Goal: Communication & Community: Share content

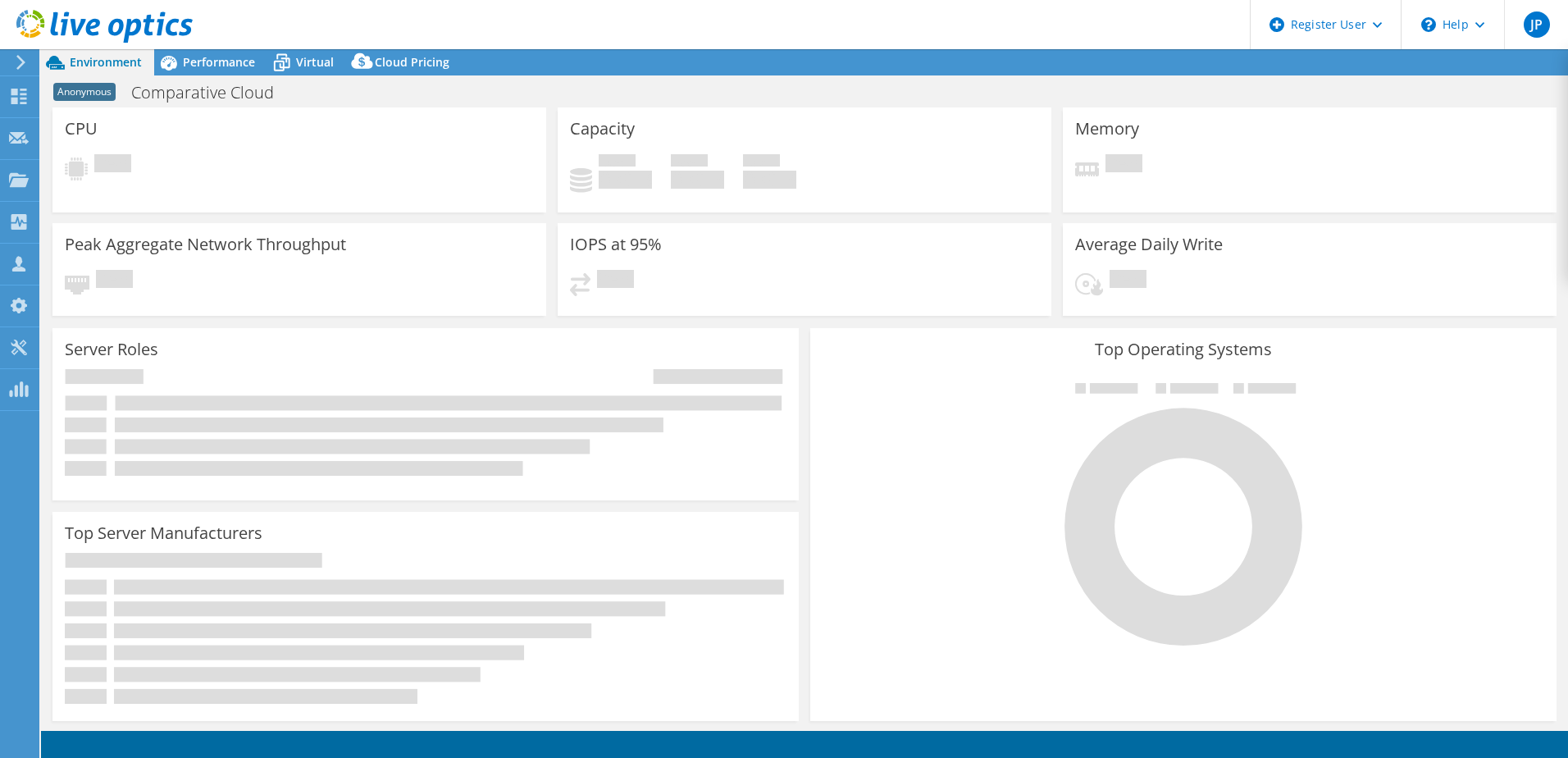
select select "USD"
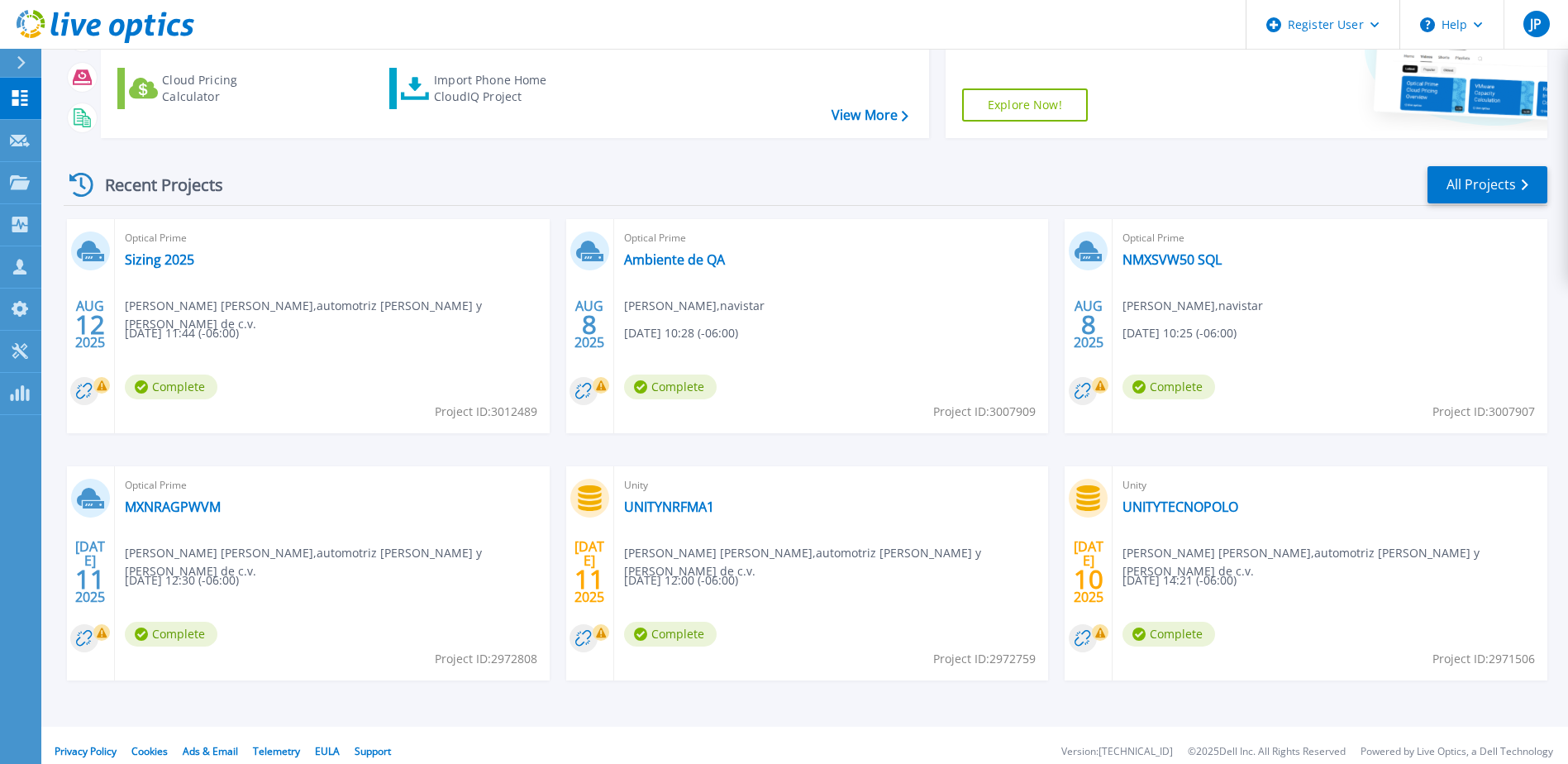
scroll to position [222, 0]
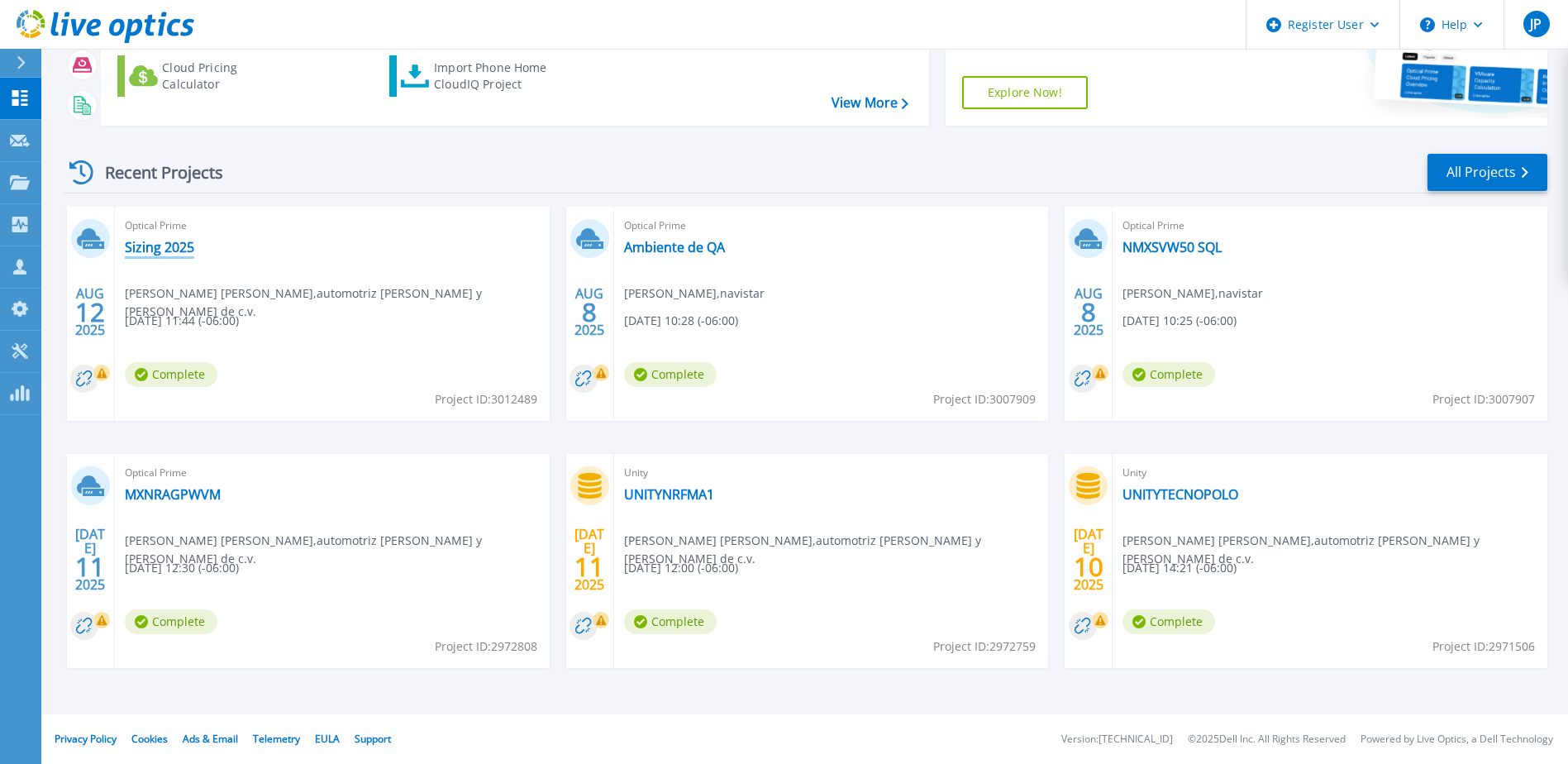
click at [168, 248] on link "Sizing 2025" at bounding box center [160, 247] width 70 height 17
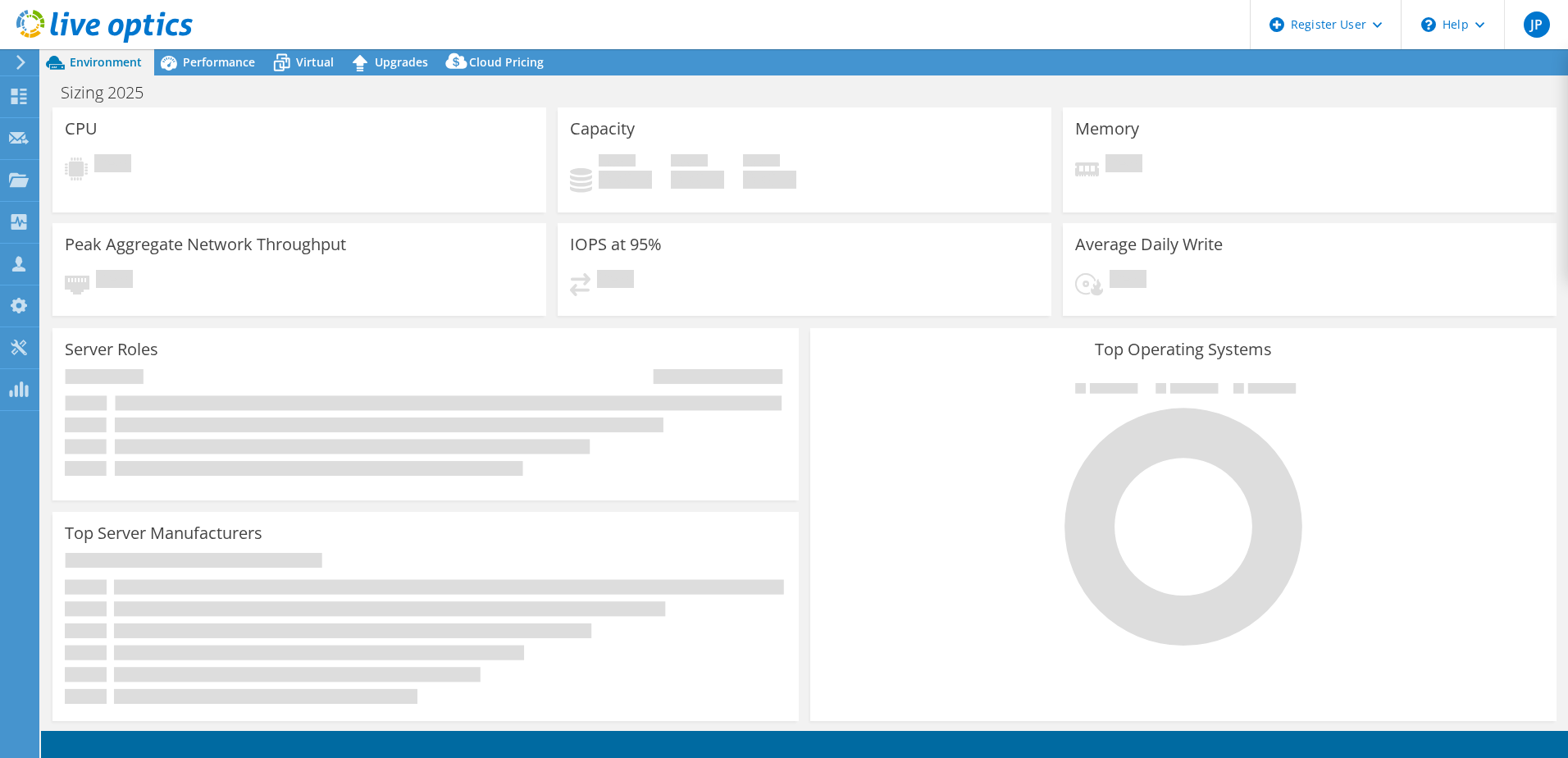
select select "USD"
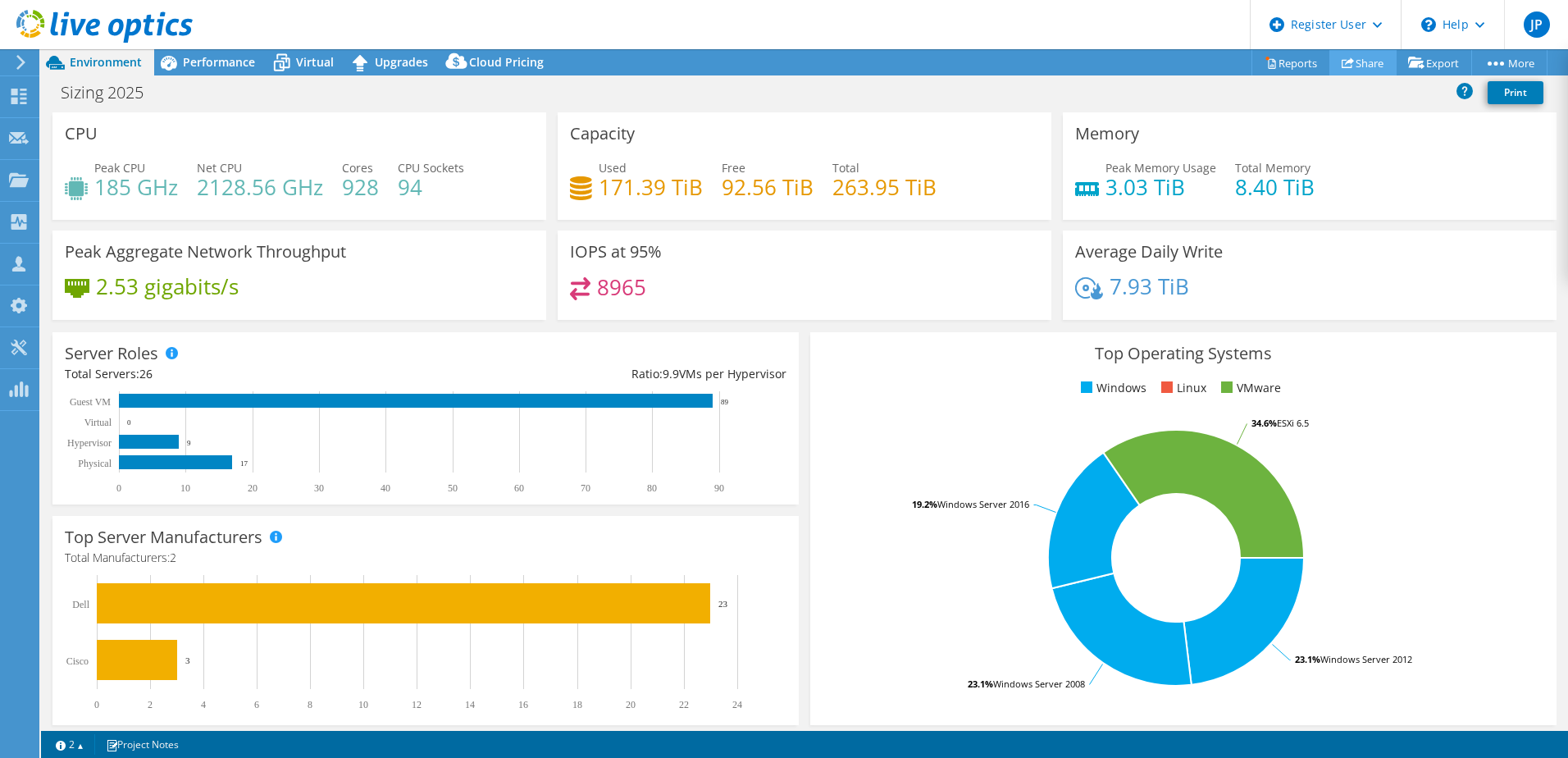
click at [1353, 55] on link "Share" at bounding box center [1363, 62] width 67 height 25
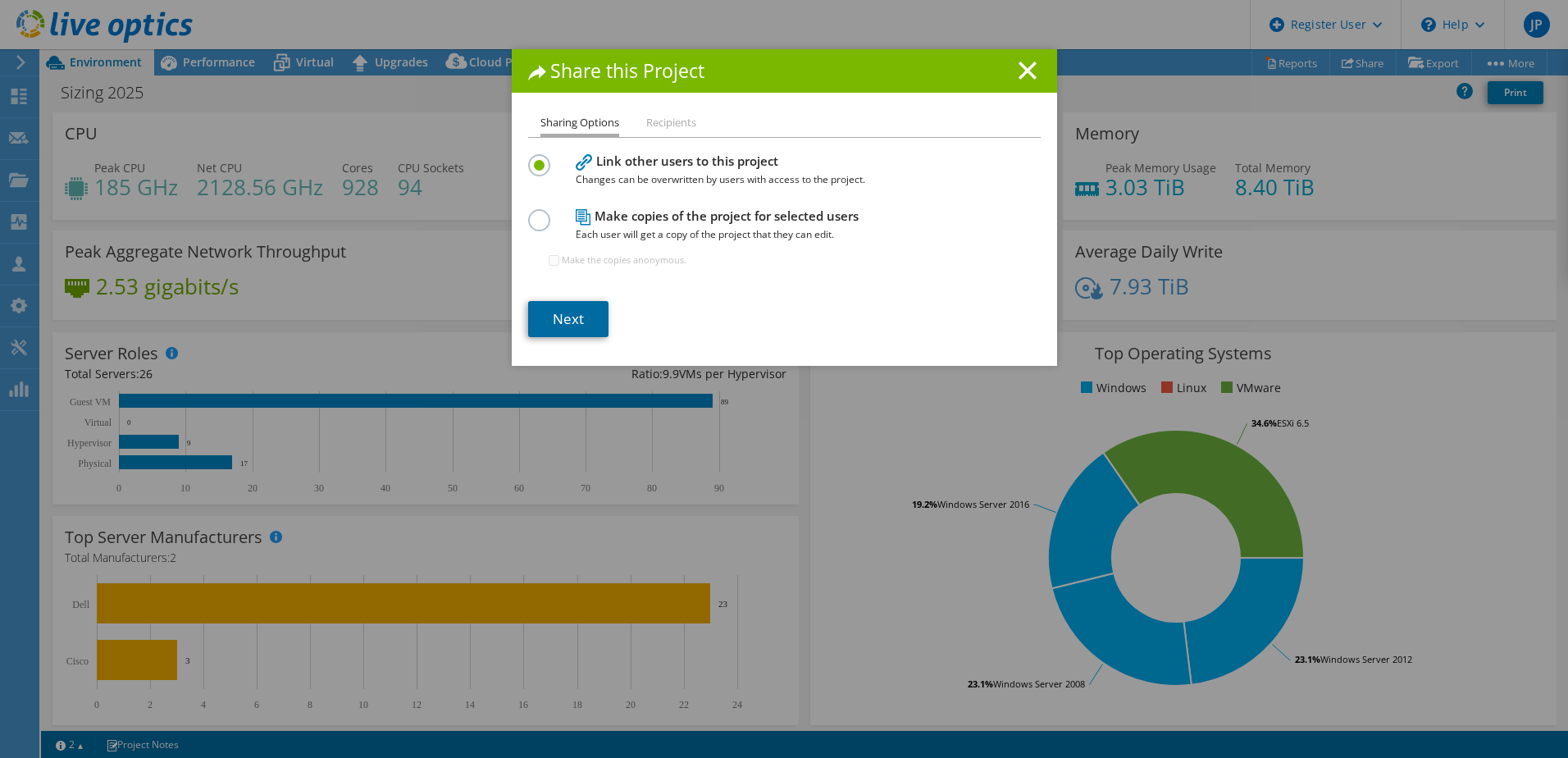
click at [581, 318] on link "Next" at bounding box center [568, 319] width 80 height 36
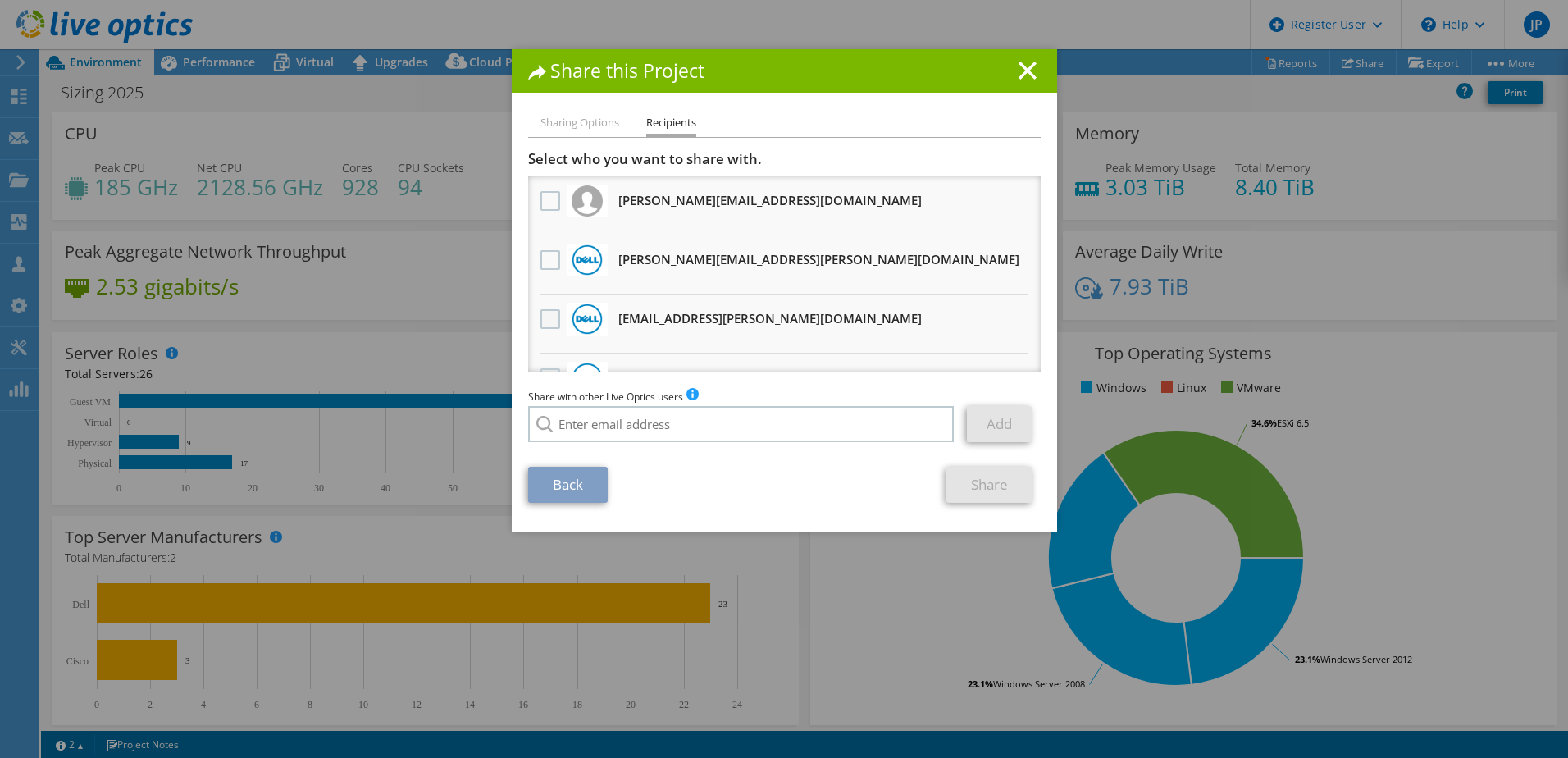
click at [556, 324] on label at bounding box center [552, 318] width 23 height 20
click at [0, 0] on input "checkbox" at bounding box center [0, 0] width 0 height 0
click at [988, 491] on link "Share" at bounding box center [989, 485] width 86 height 36
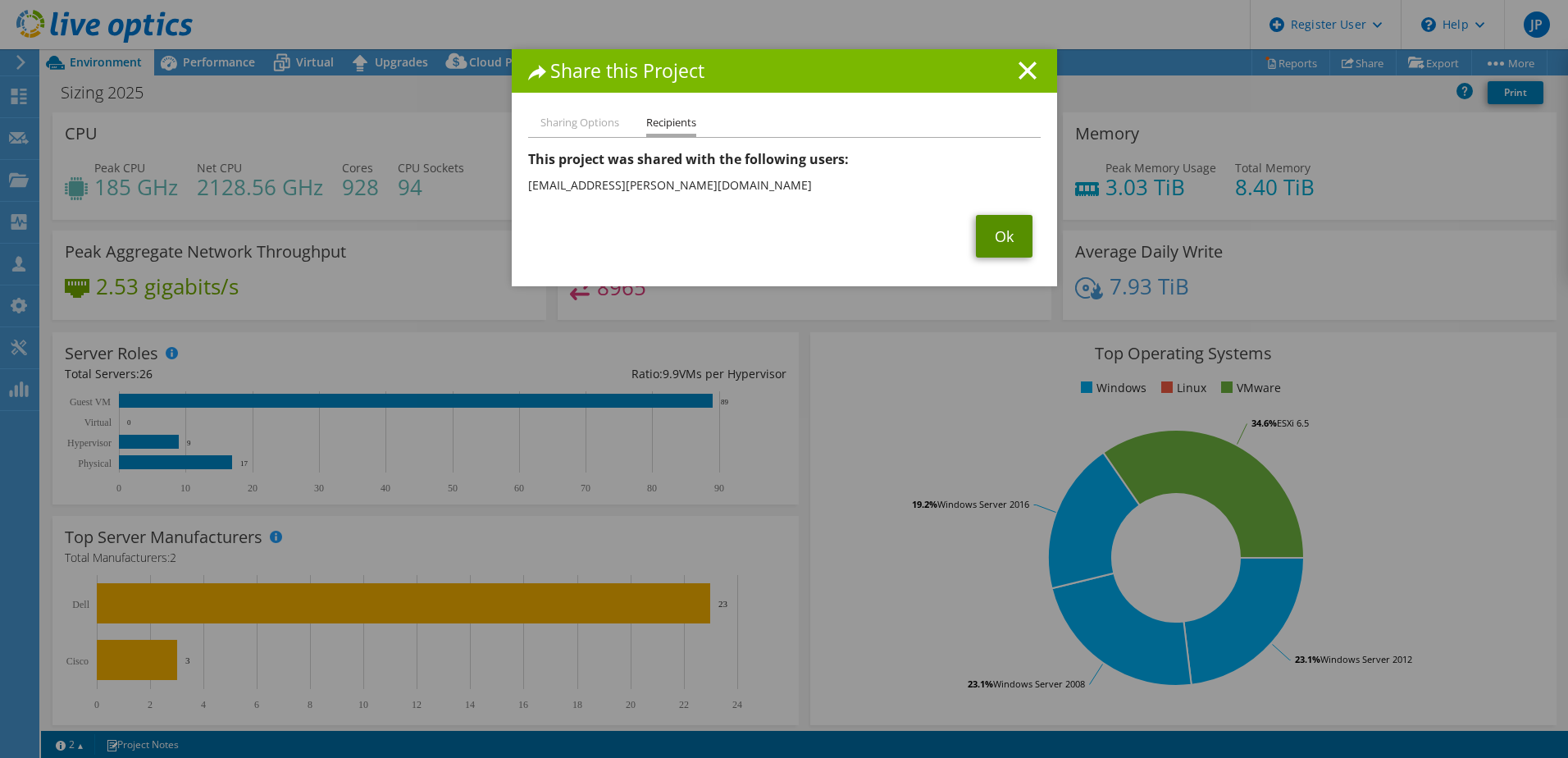
click at [989, 232] on link "Ok" at bounding box center [1003, 235] width 56 height 42
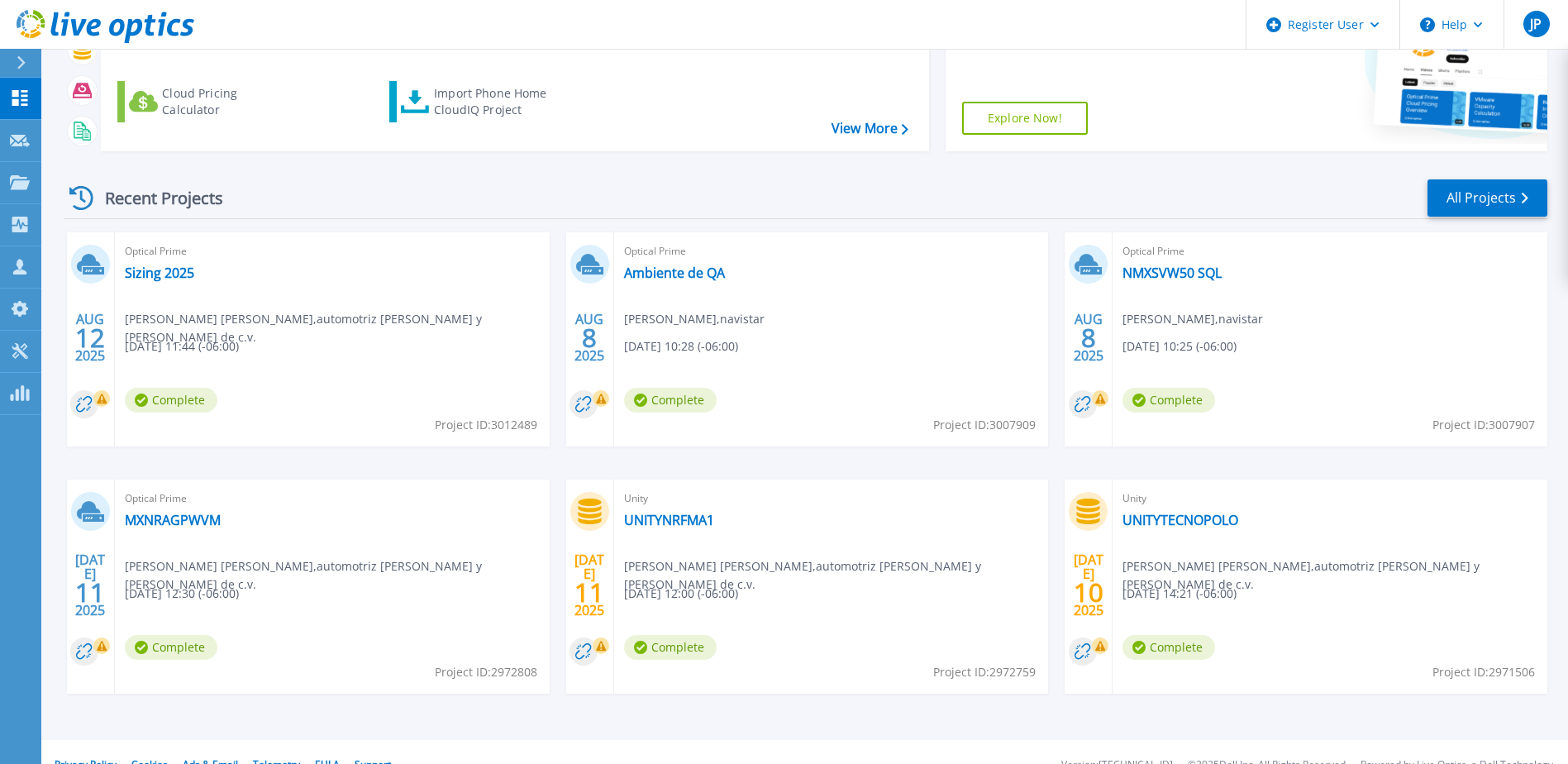
scroll to position [222, 0]
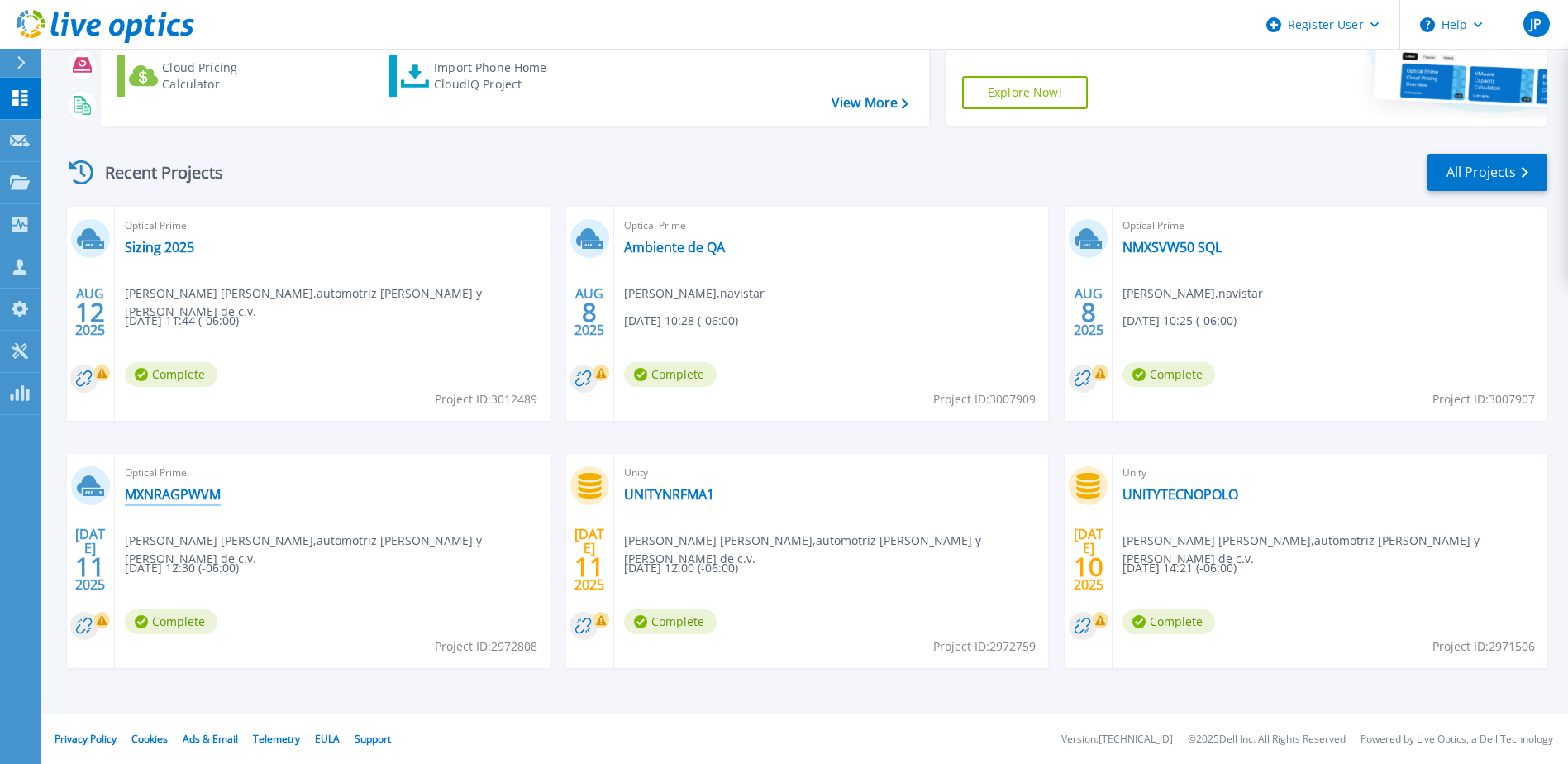
click at [183, 494] on link "MXNRAGPWVM" at bounding box center [173, 495] width 96 height 17
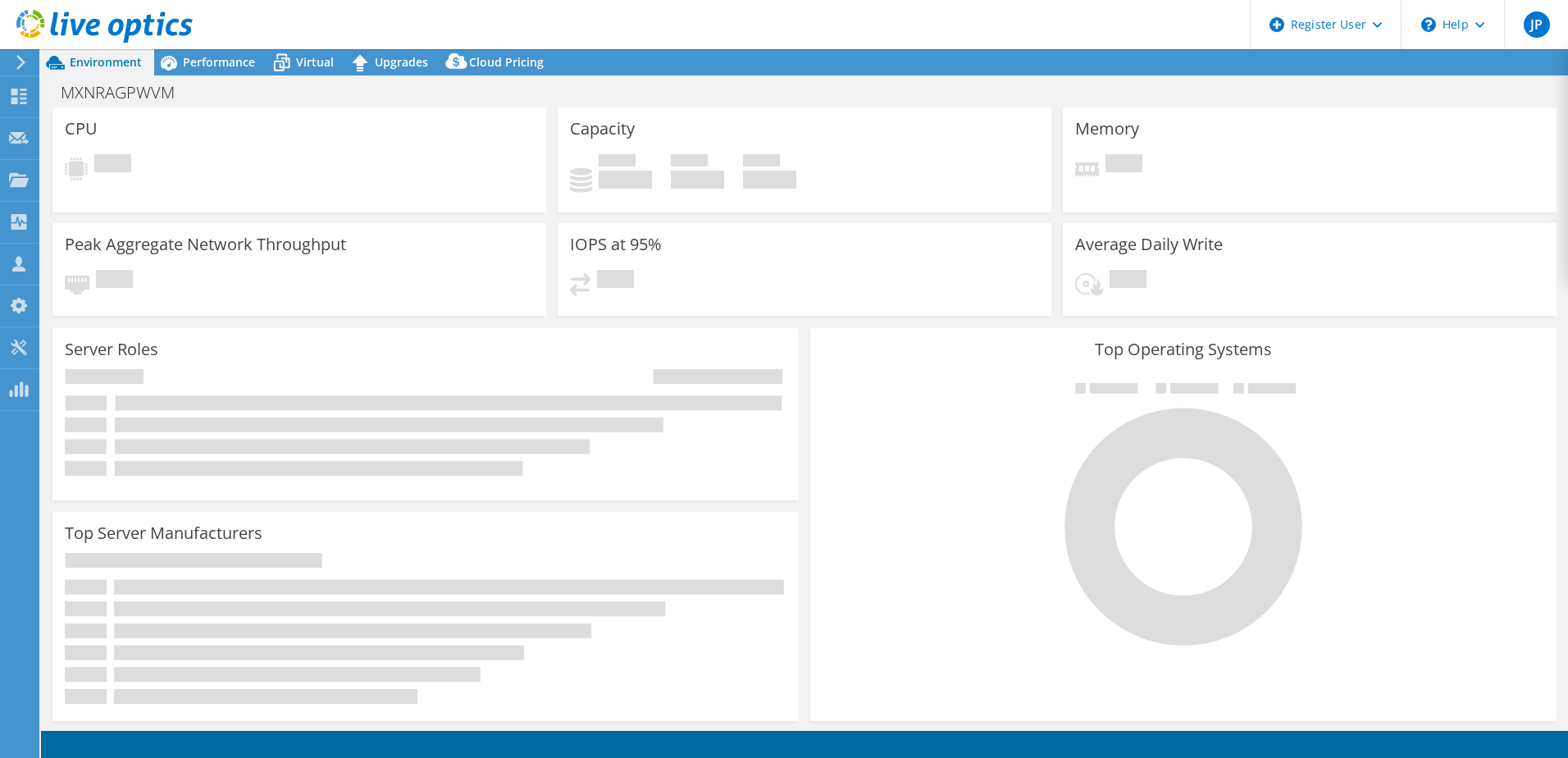
select select "USWest"
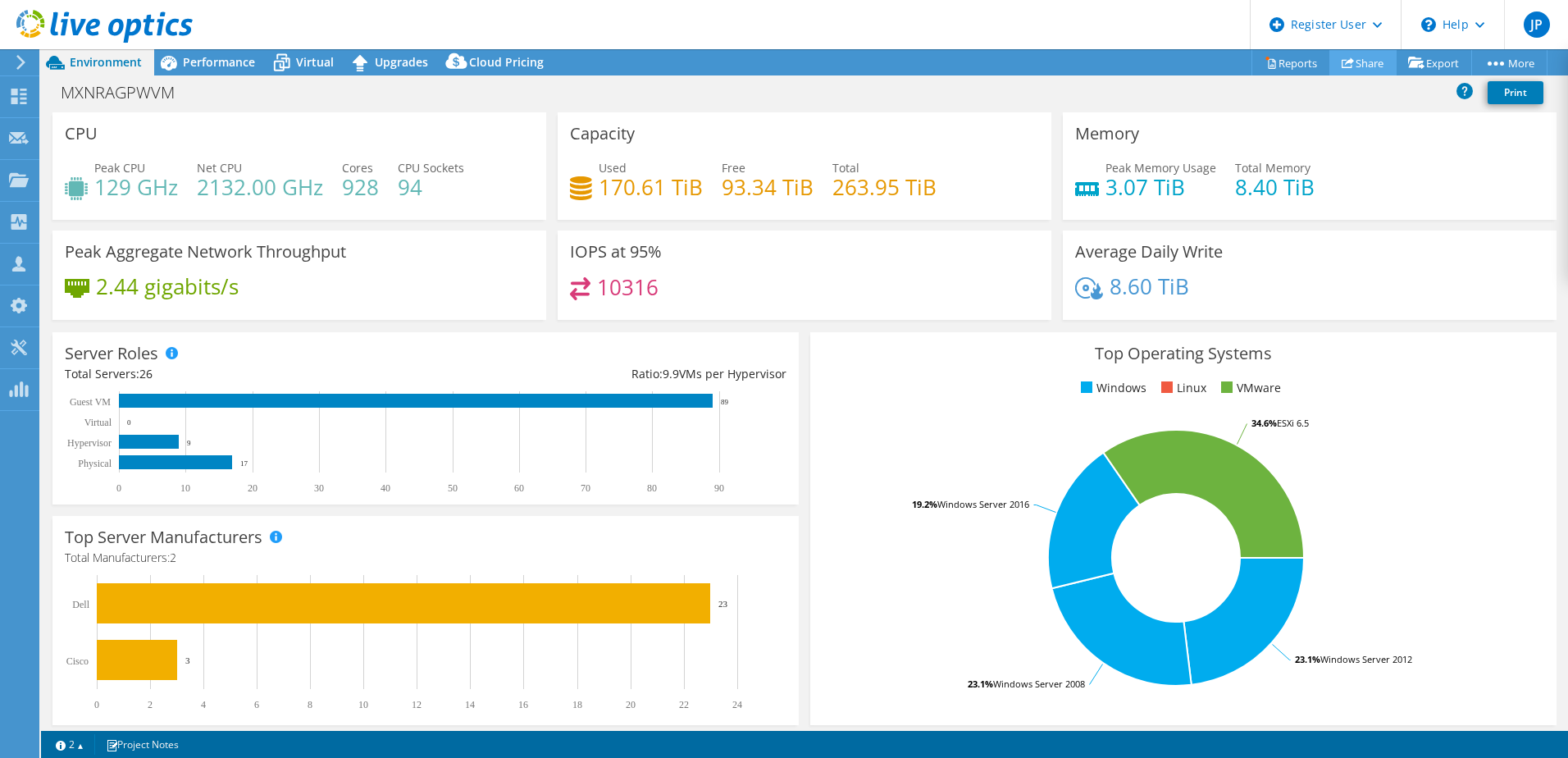
click at [1352, 64] on link "Share" at bounding box center [1363, 62] width 67 height 25
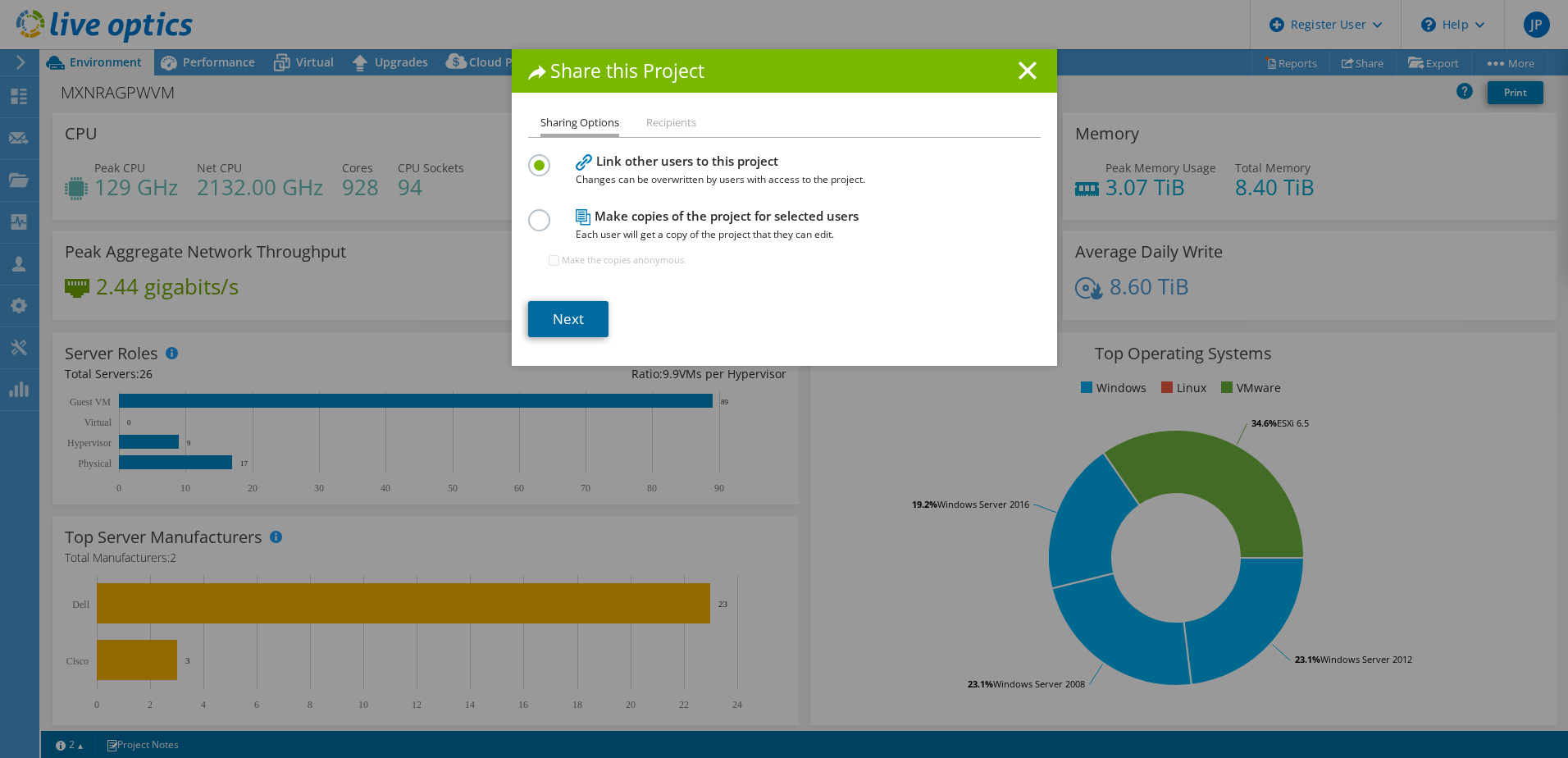
click at [573, 301] on link "Next" at bounding box center [568, 319] width 80 height 36
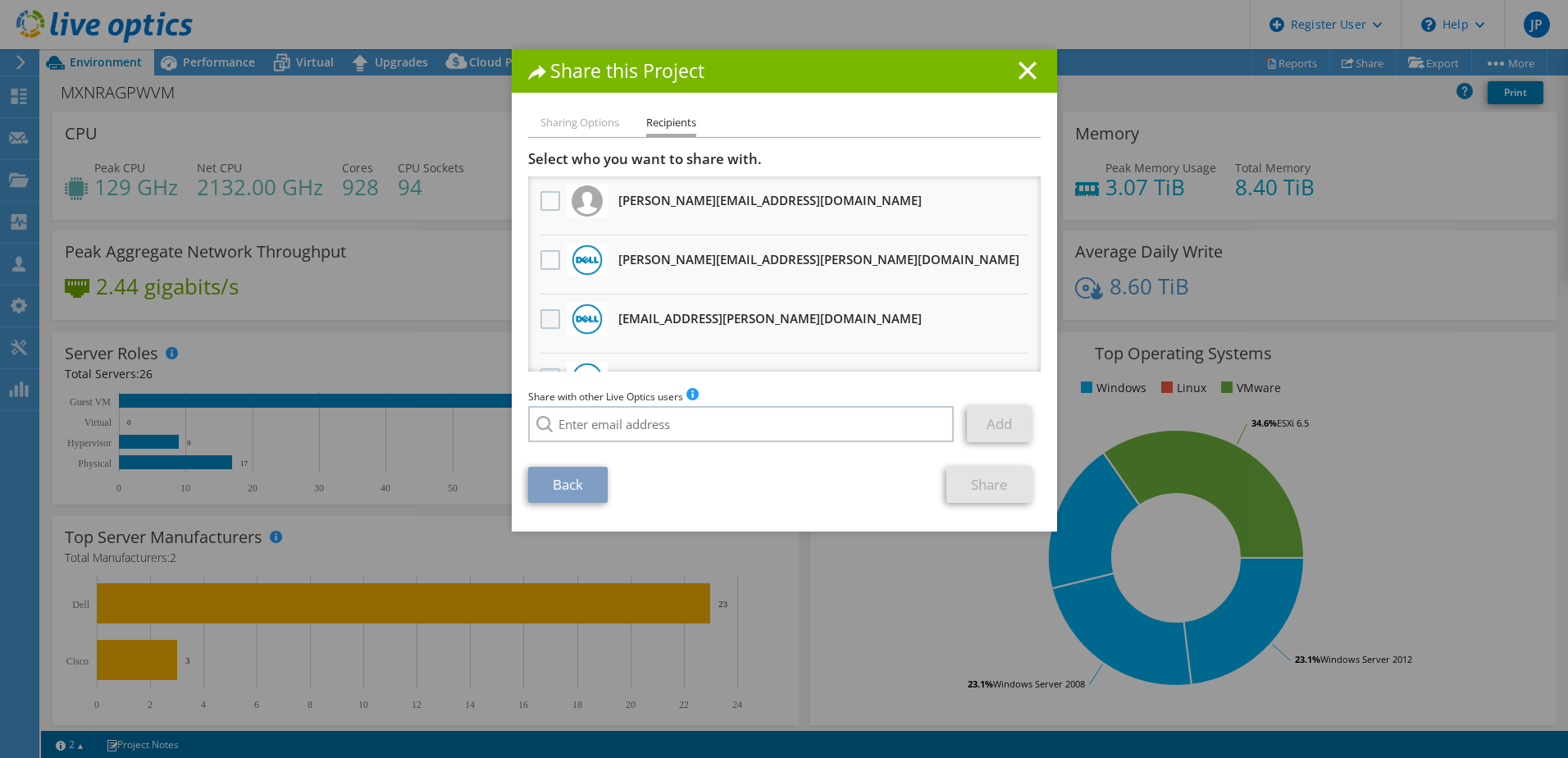
click at [541, 316] on label at bounding box center [552, 318] width 23 height 20
click at [0, 0] on input "checkbox" at bounding box center [0, 0] width 0 height 0
click at [990, 485] on link "Share" at bounding box center [989, 485] width 86 height 36
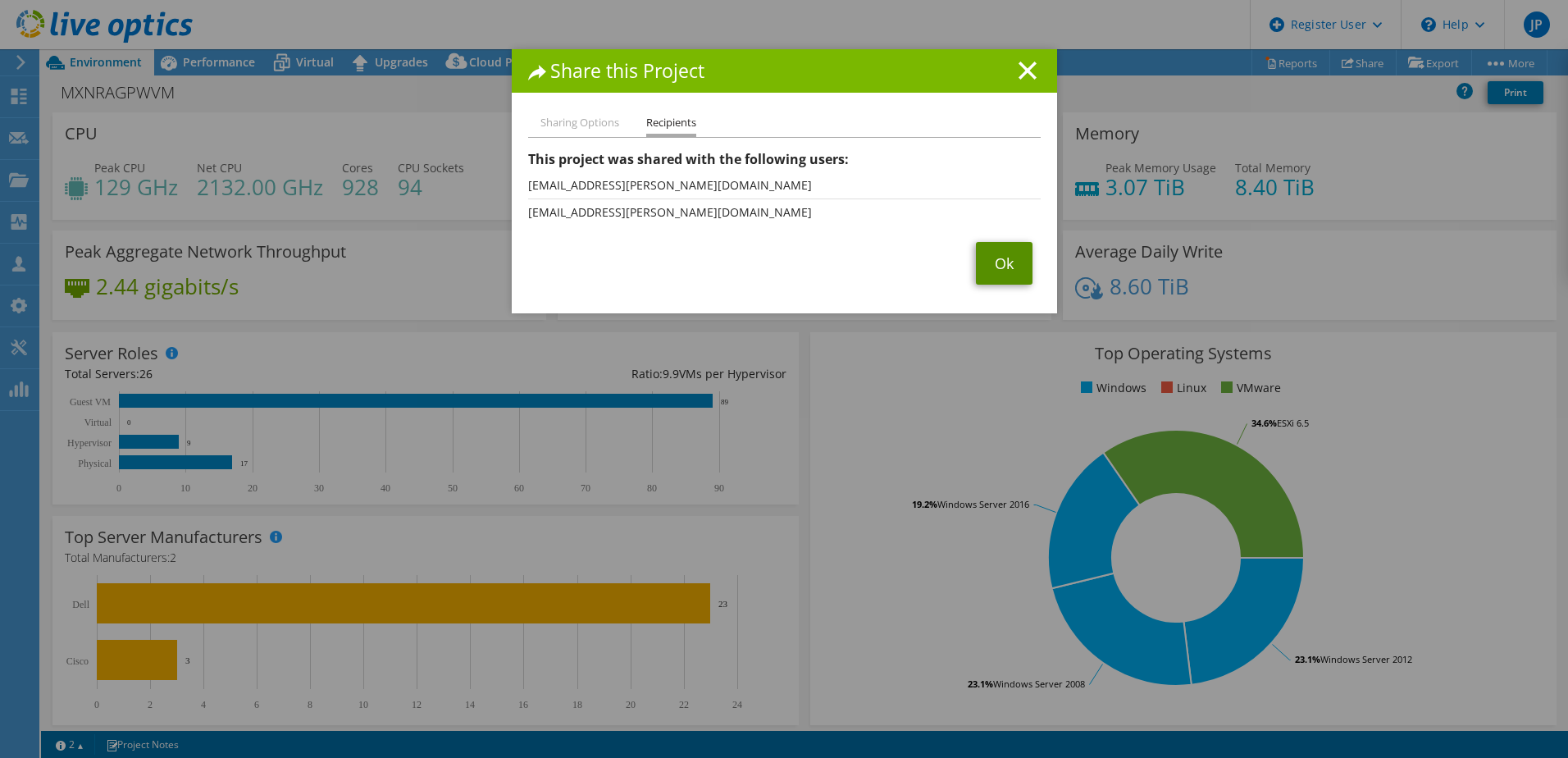
click at [997, 266] on link "Ok" at bounding box center [1003, 263] width 56 height 42
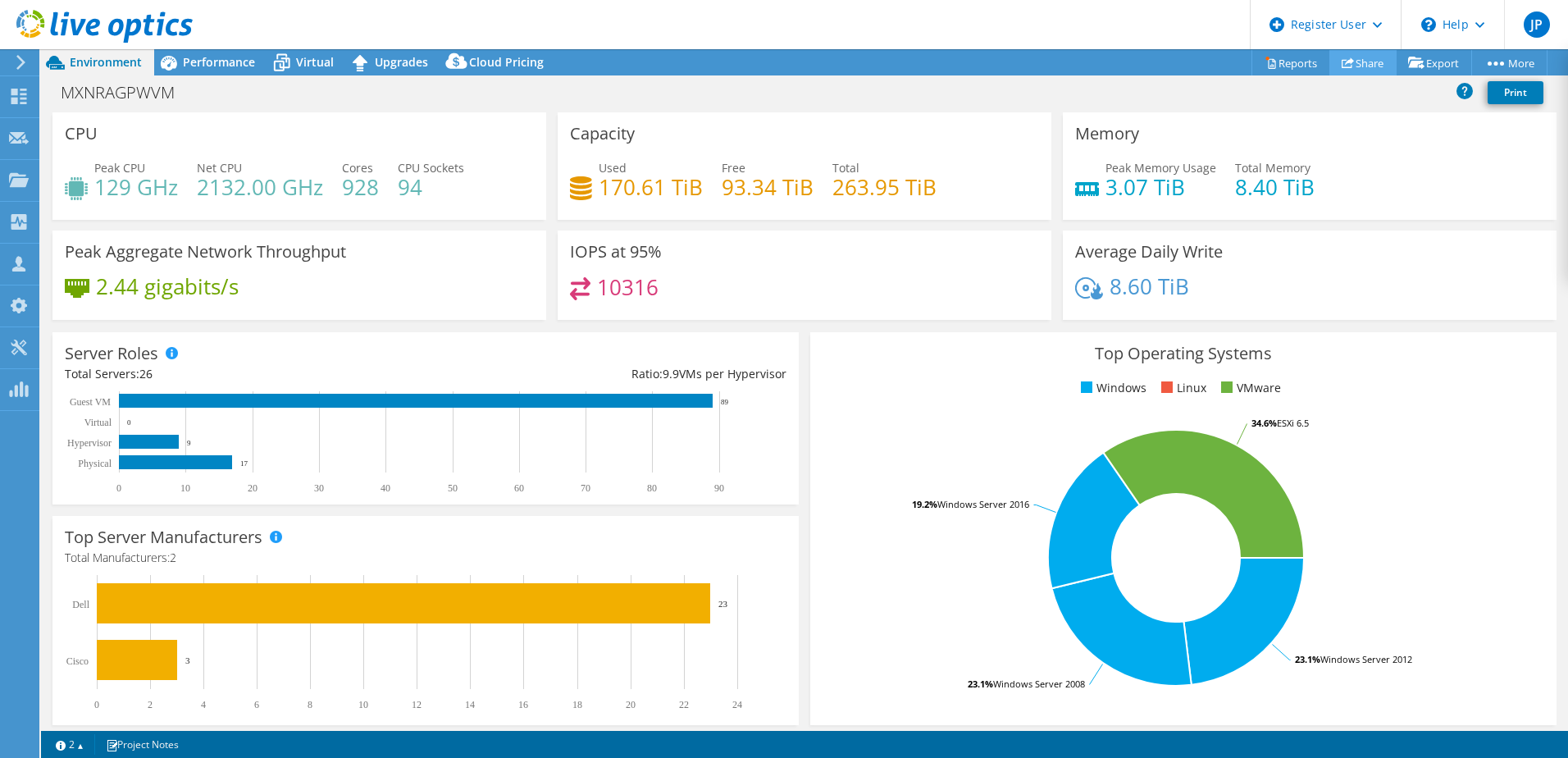
click at [1354, 71] on link "Share" at bounding box center [1363, 62] width 67 height 25
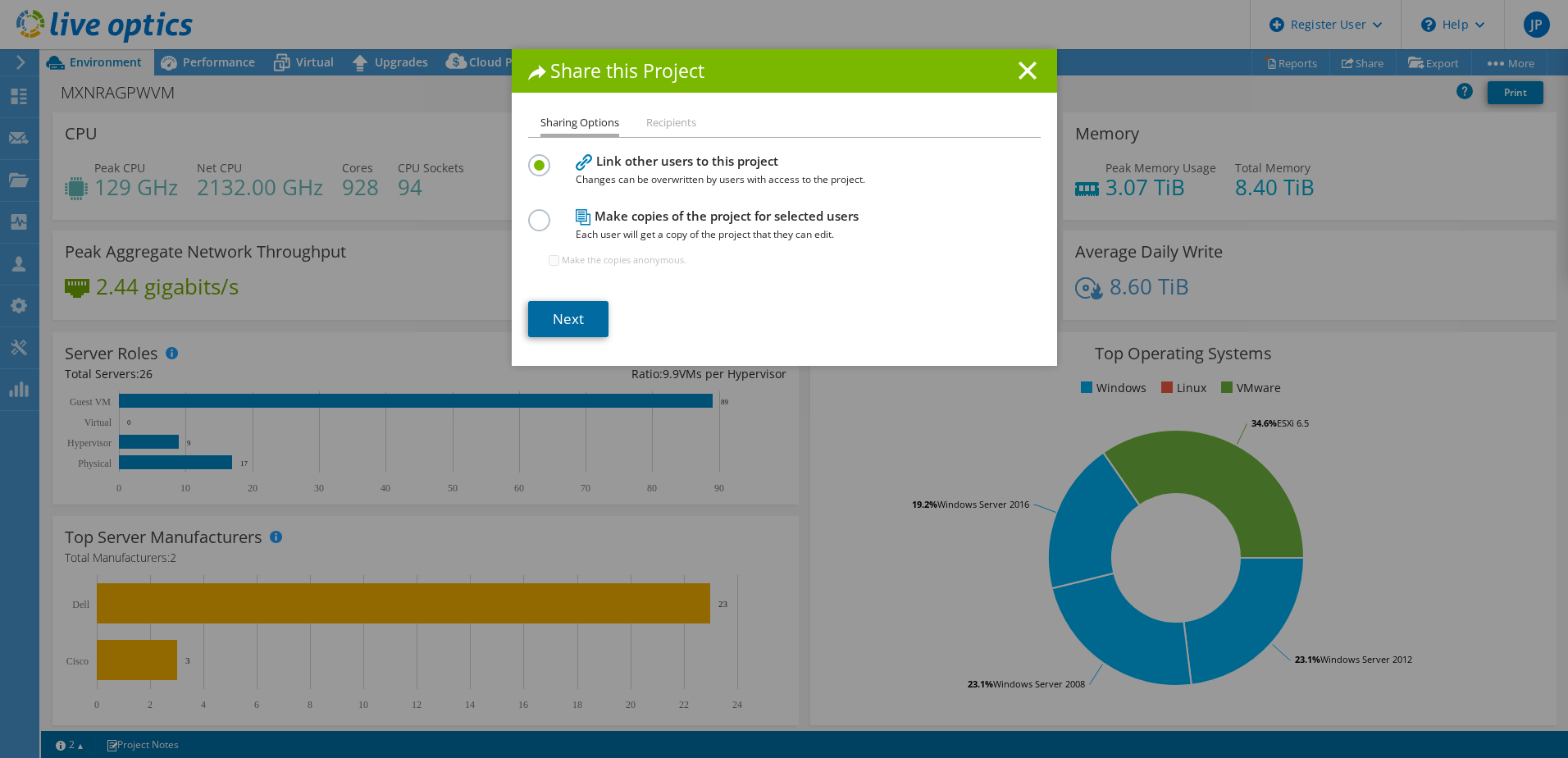
click at [573, 302] on link "Next" at bounding box center [568, 319] width 80 height 36
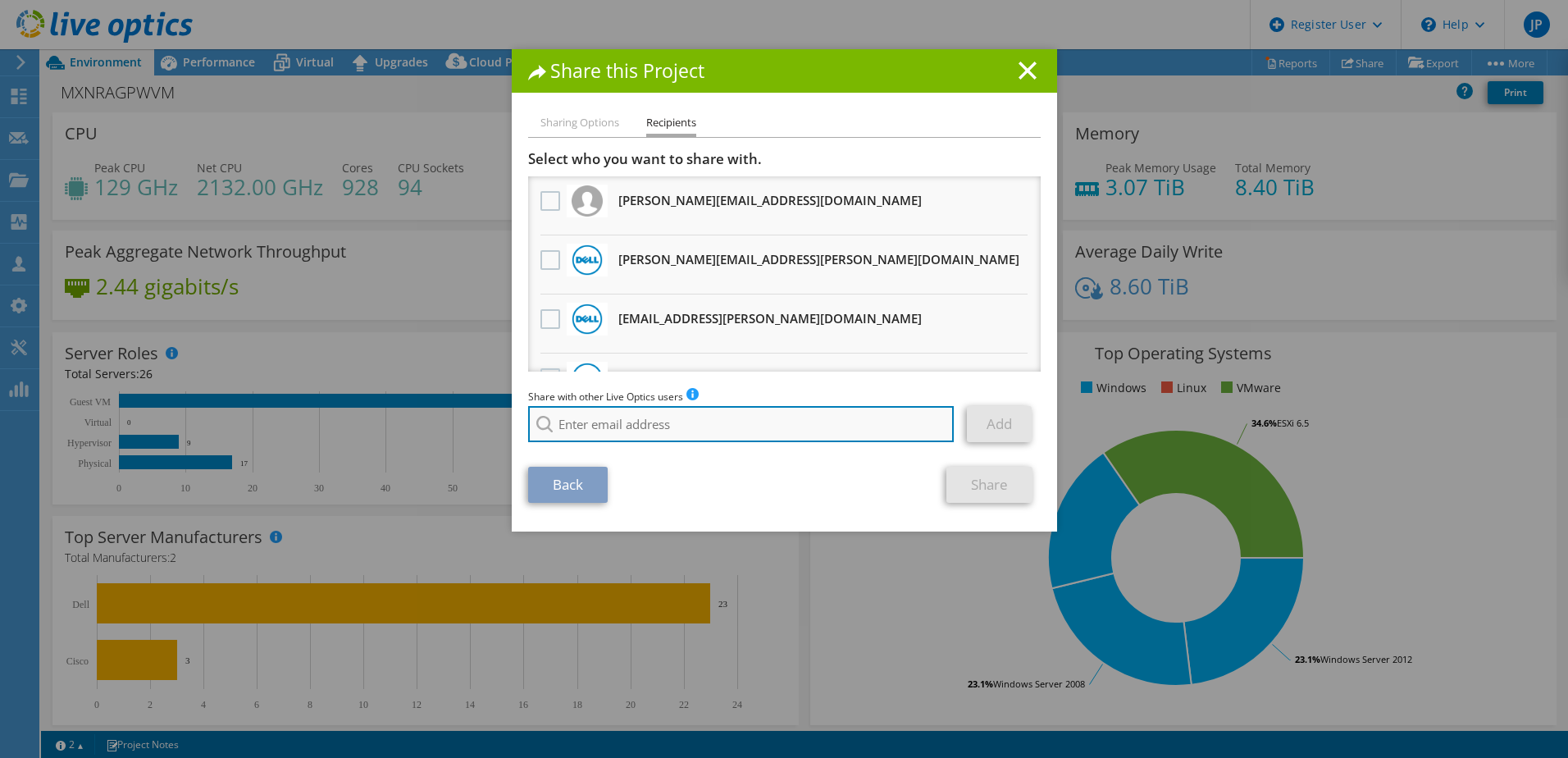
click at [756, 421] on input "search" at bounding box center [741, 424] width 426 height 36
click at [800, 419] on input "victor.hernandez@dell.com" at bounding box center [741, 424] width 426 height 36
type input "victor.hernandez@dell.com"
drag, startPoint x: 730, startPoint y: 425, endPoint x: 448, endPoint y: 429, distance: 282.0
click at [448, 429] on div "Share this Project Sharing Options Recipients Link other users to this project …" at bounding box center [784, 379] width 1568 height 659
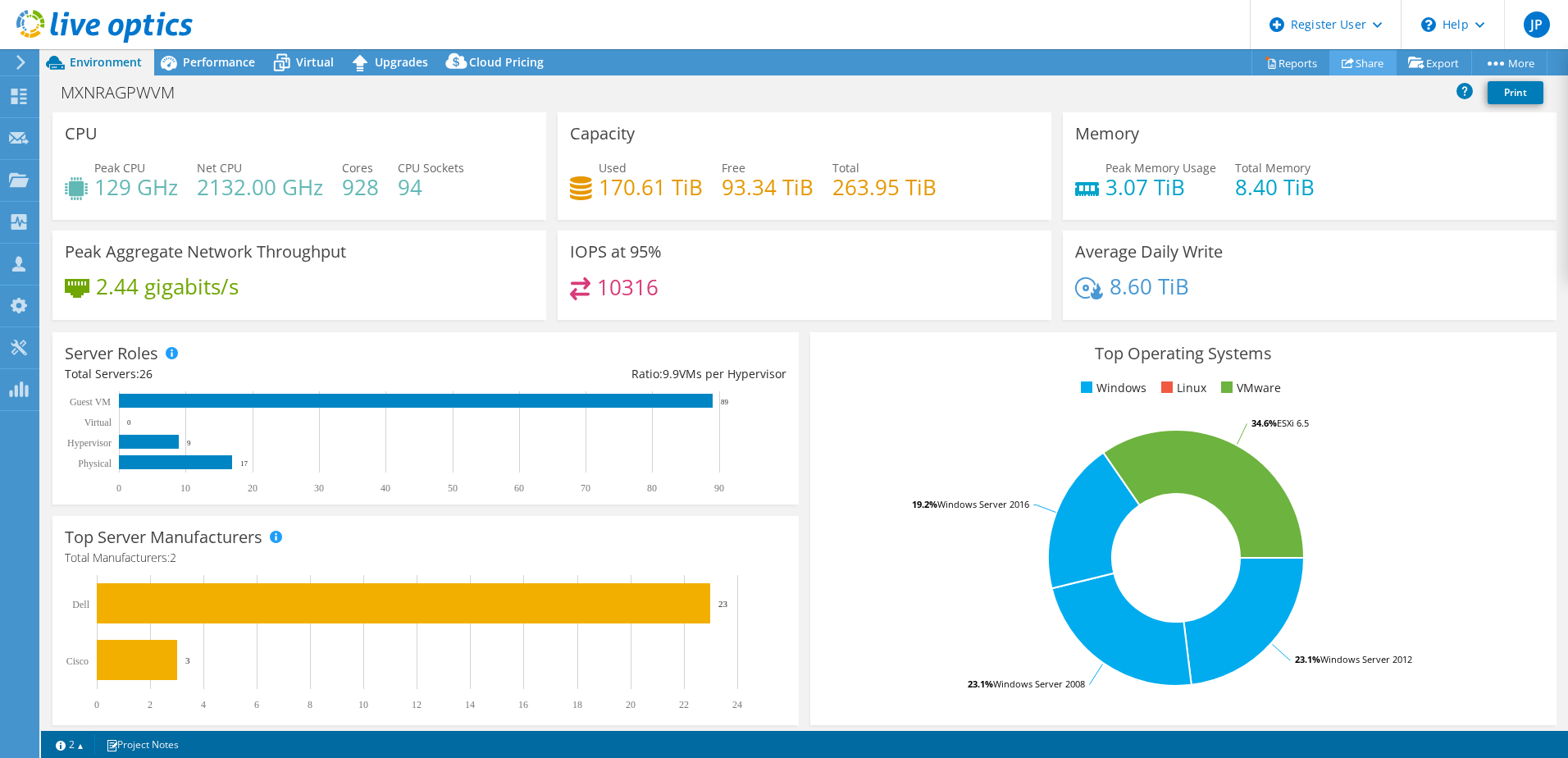
click at [1341, 63] on use at bounding box center [1347, 62] width 12 height 10
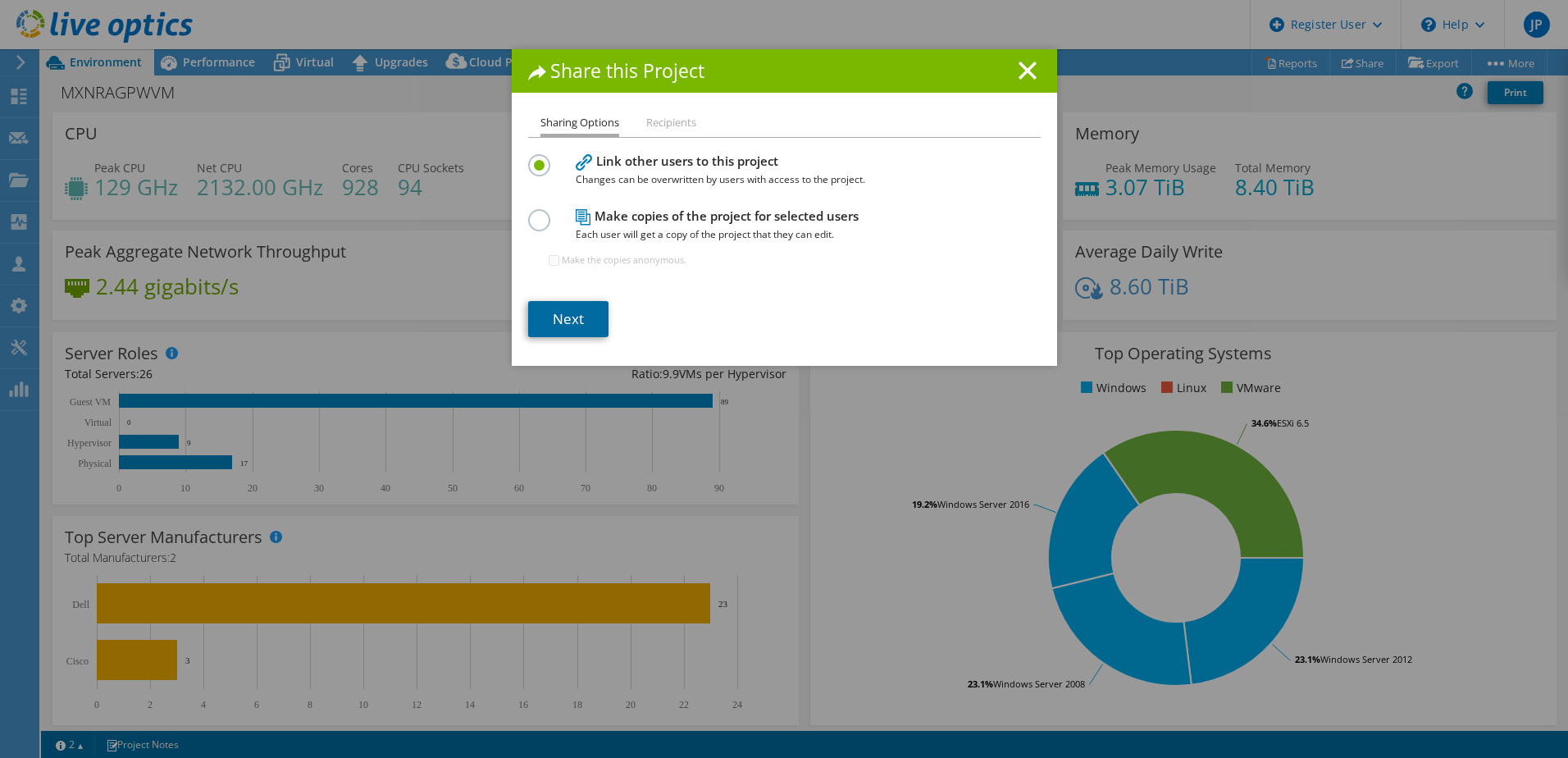
click at [554, 325] on link "Next" at bounding box center [568, 319] width 80 height 36
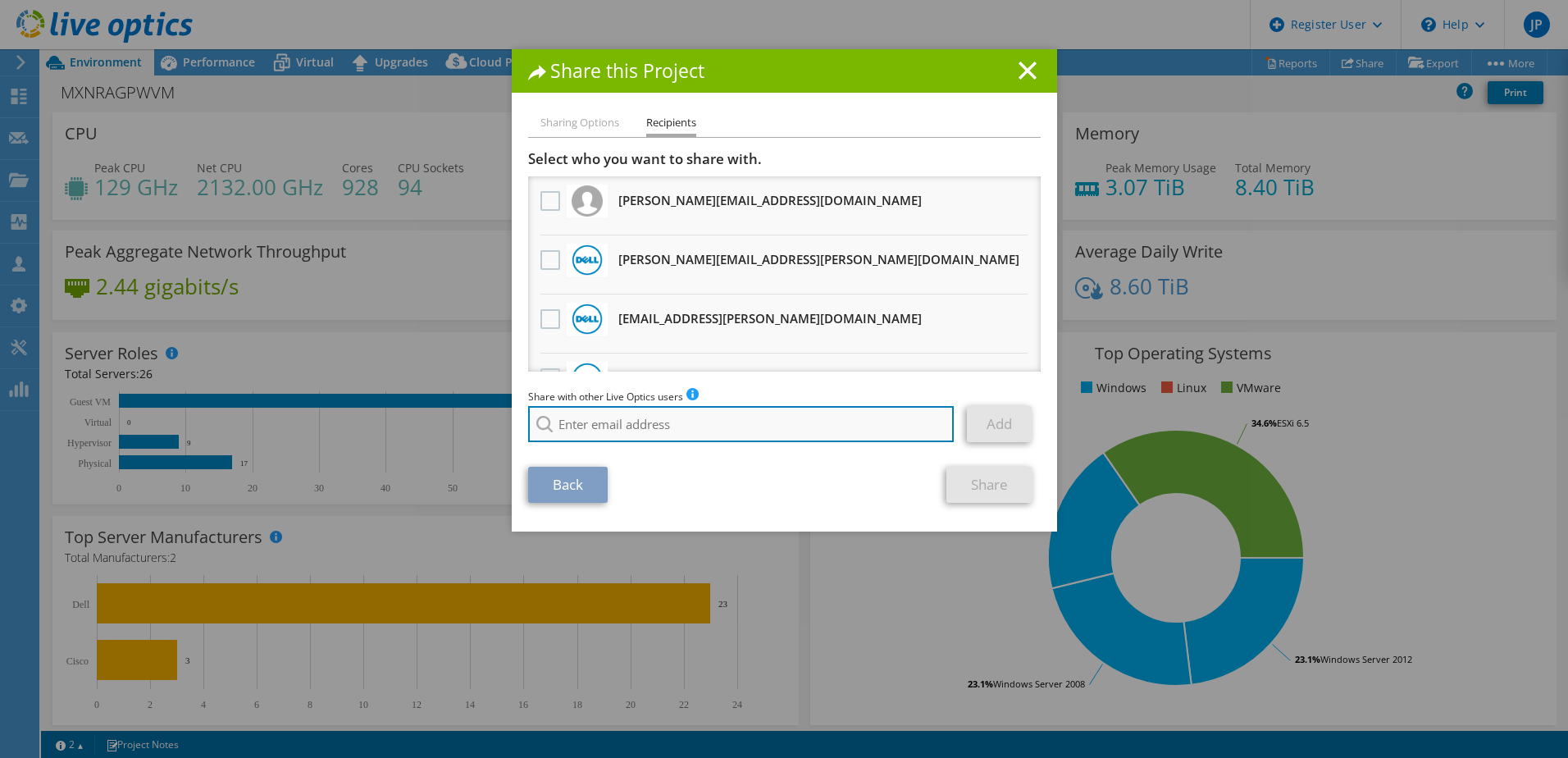
click at [690, 413] on input "search" at bounding box center [741, 424] width 426 height 36
paste input "Victor.HernandezCruz@Dell.com"
click at [801, 425] on input "Victor.HernandezCruz@Dell.com" at bounding box center [741, 424] width 426 height 36
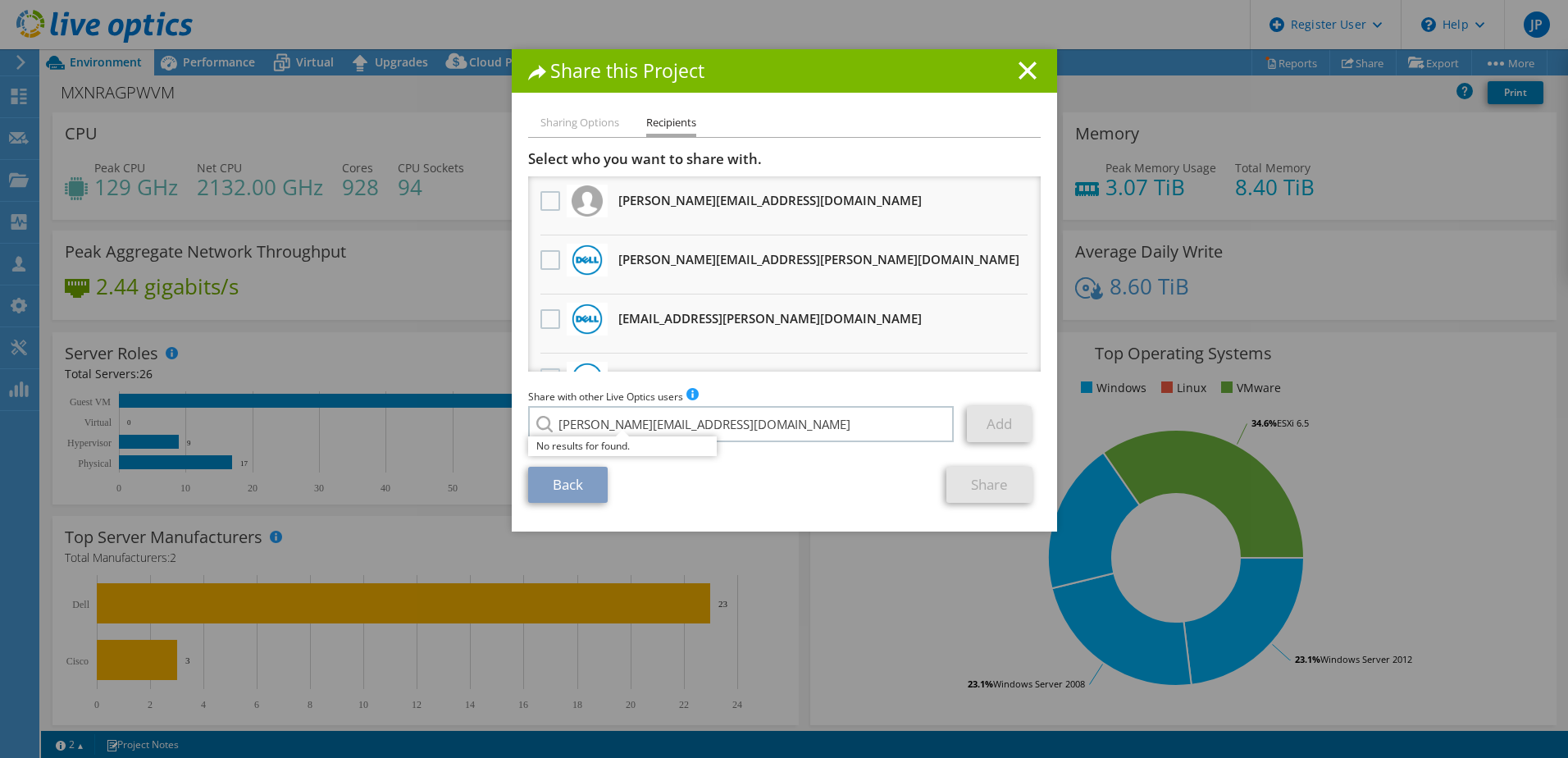
click at [848, 444] on div "Share with other Live Optics users Enter a single email address and click add. …" at bounding box center [784, 420] width 513 height 62
click at [829, 489] on div "Back Share" at bounding box center [784, 485] width 513 height 36
click at [803, 499] on div "Back Share" at bounding box center [784, 485] width 513 height 36
click at [656, 434] on input "Victor.HernandezCruz@Dell.com" at bounding box center [741, 424] width 426 height 36
drag, startPoint x: 681, startPoint y: 422, endPoint x: 776, endPoint y: 421, distance: 95.0
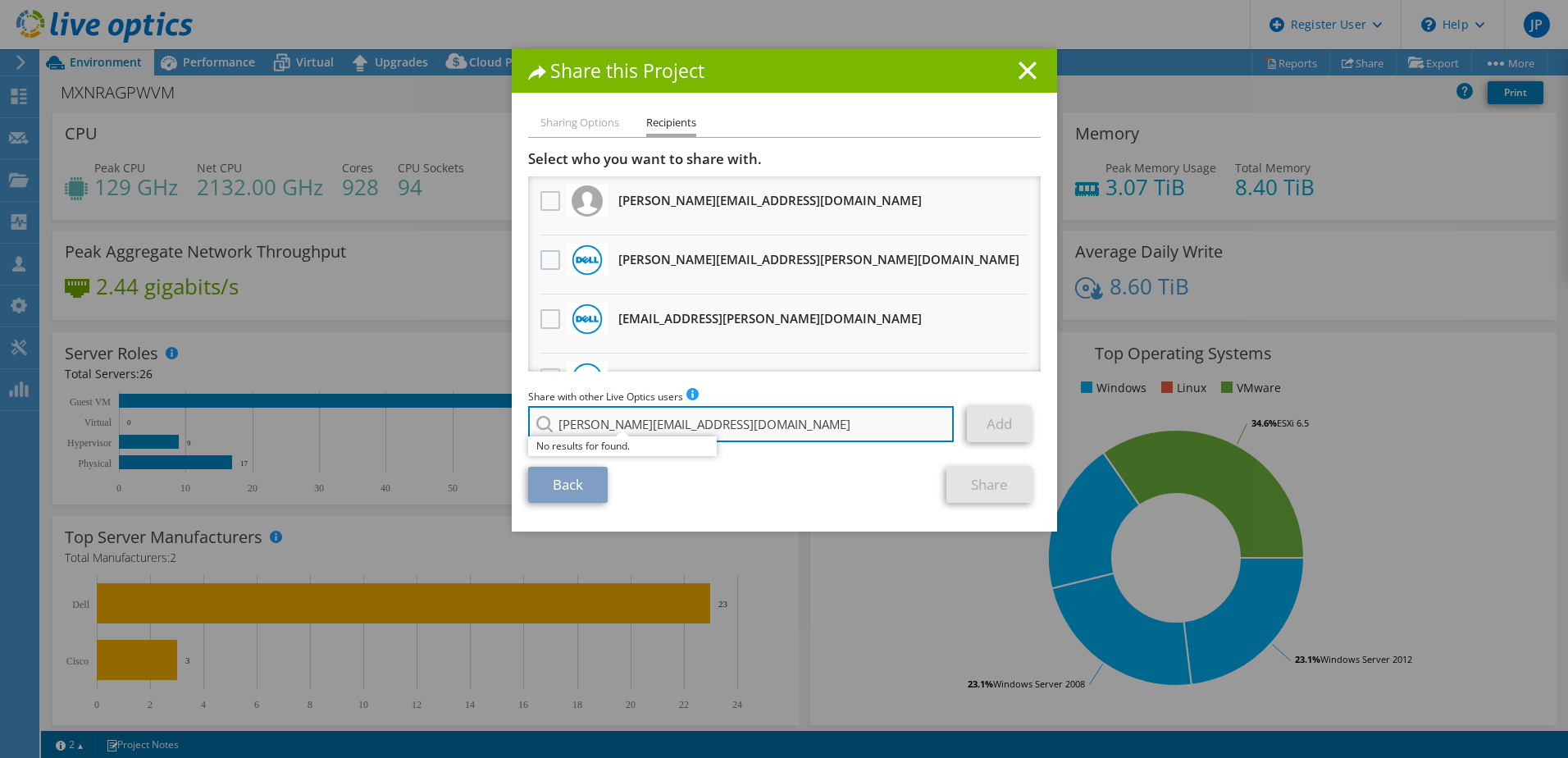
click at [776, 421] on input "Victor.HernandezCruz@Dell.com" at bounding box center [741, 424] width 426 height 36
drag, startPoint x: 656, startPoint y: 426, endPoint x: 744, endPoint y: 425, distance: 88.0
click at [744, 425] on input "Victor.HernandezCruz" at bounding box center [741, 424] width 426 height 36
type input "Victor.Hernandez"
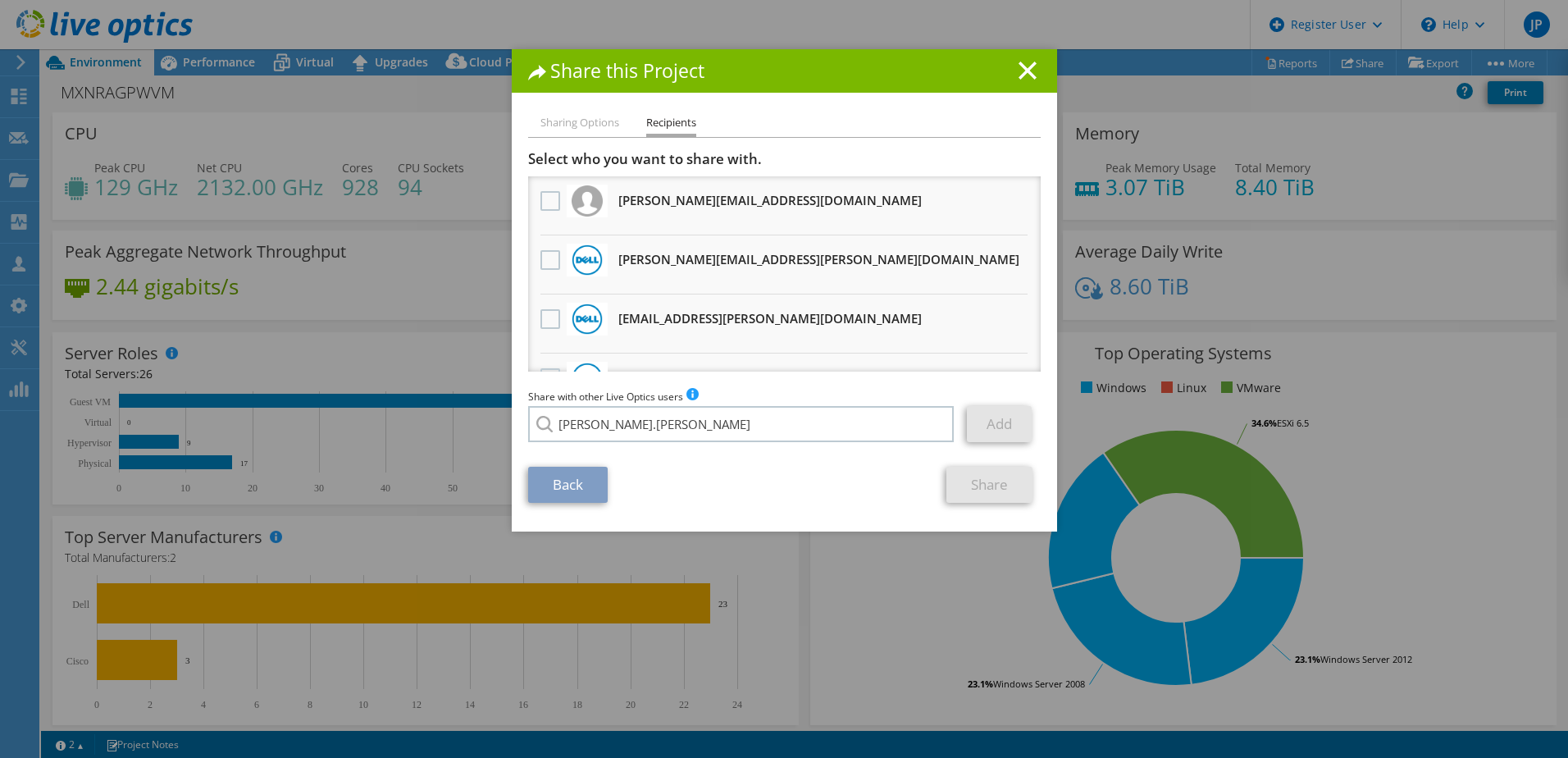
click at [592, 132] on li "Sharing Options" at bounding box center [579, 124] width 79 height 21
click at [593, 125] on li "Sharing Options" at bounding box center [579, 124] width 79 height 21
click at [672, 118] on li "Recipients" at bounding box center [671, 125] width 50 height 23
click at [709, 421] on input "Victor.Hernandez" at bounding box center [741, 424] width 426 height 36
drag, startPoint x: 709, startPoint y: 421, endPoint x: 496, endPoint y: 406, distance: 213.5
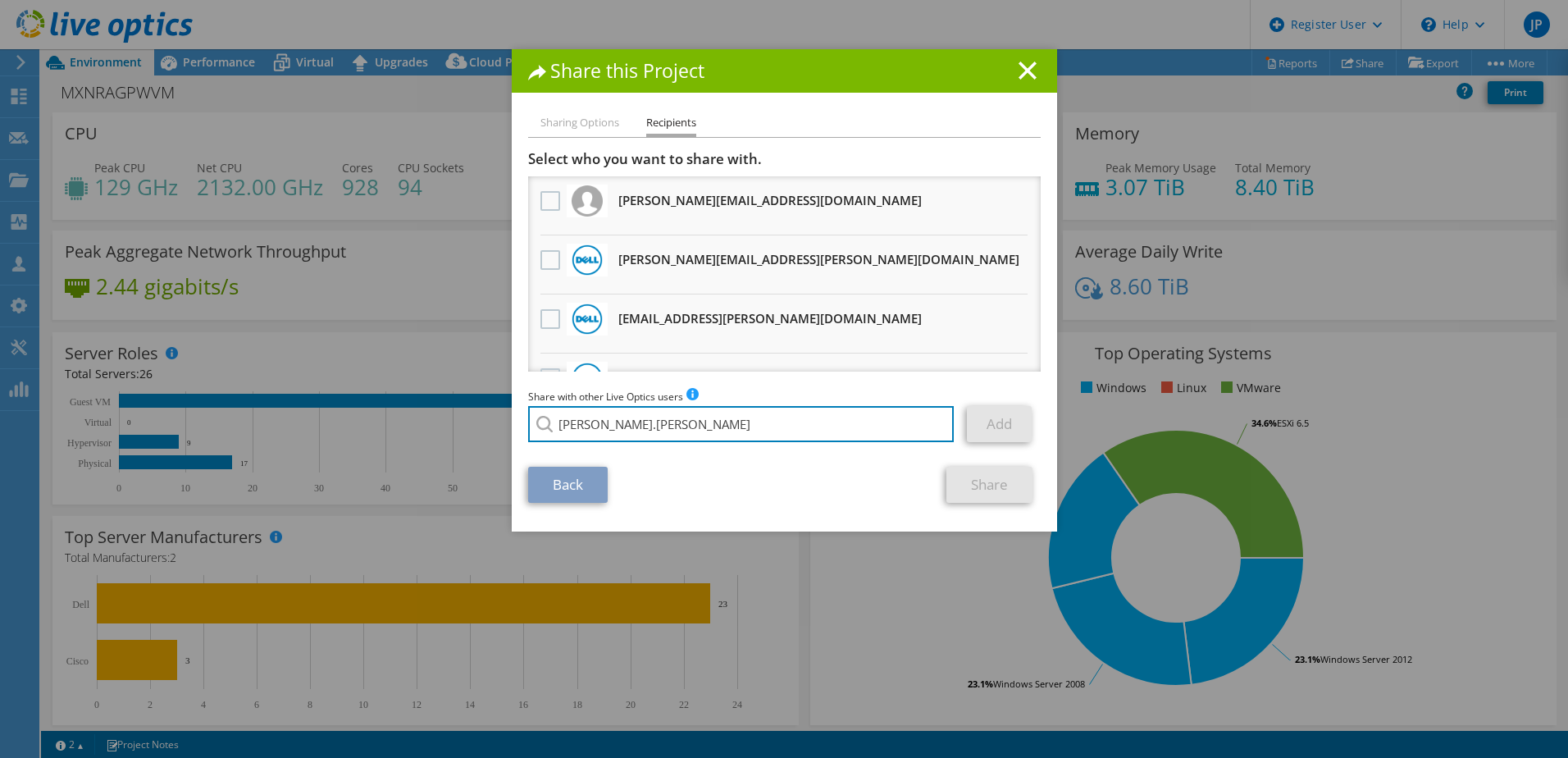
click at [496, 406] on div "Share this Project Sharing Options Recipients Link other users to this project …" at bounding box center [784, 379] width 1568 height 659
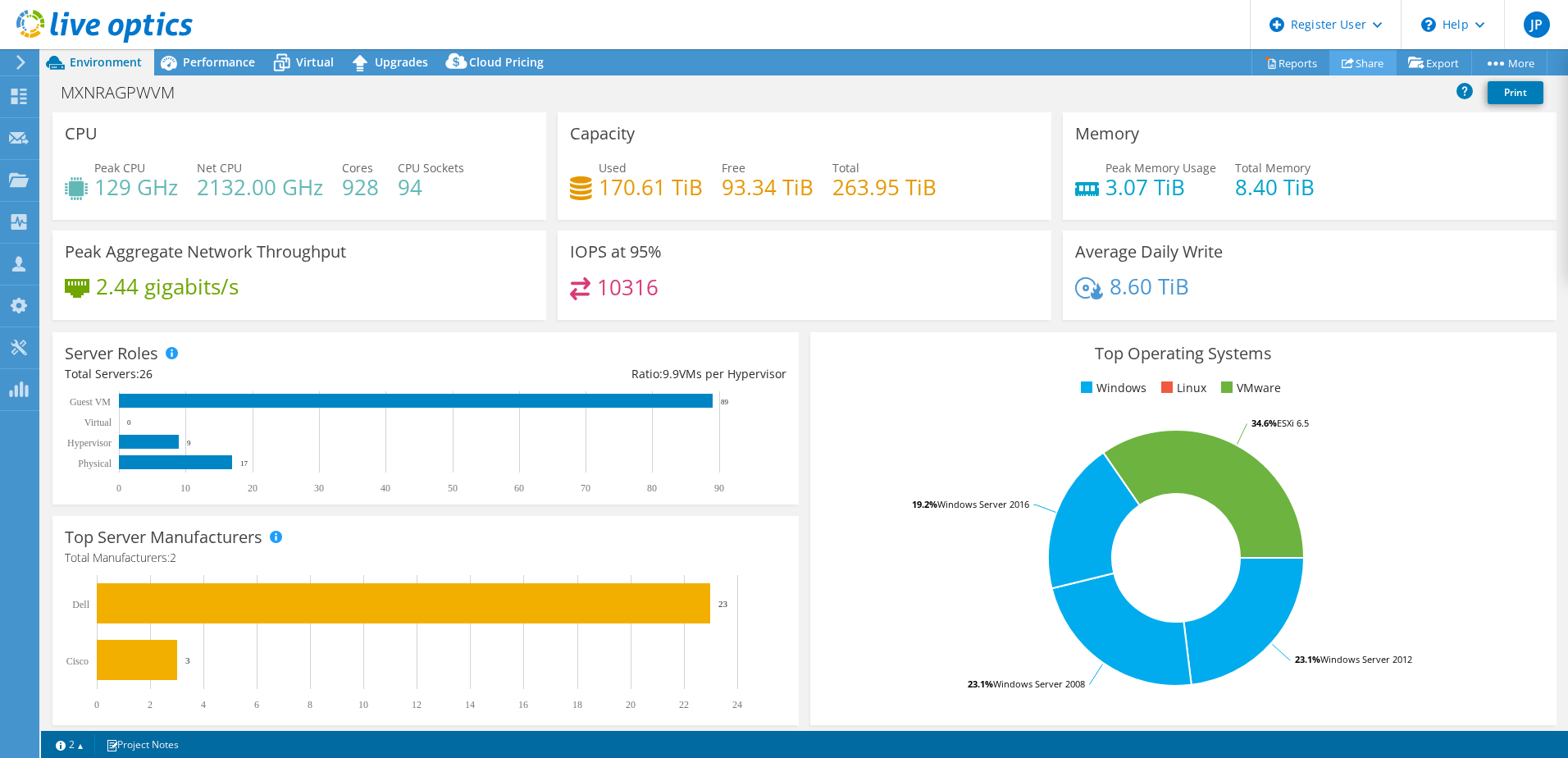
click at [1358, 72] on link "Share" at bounding box center [1363, 62] width 67 height 25
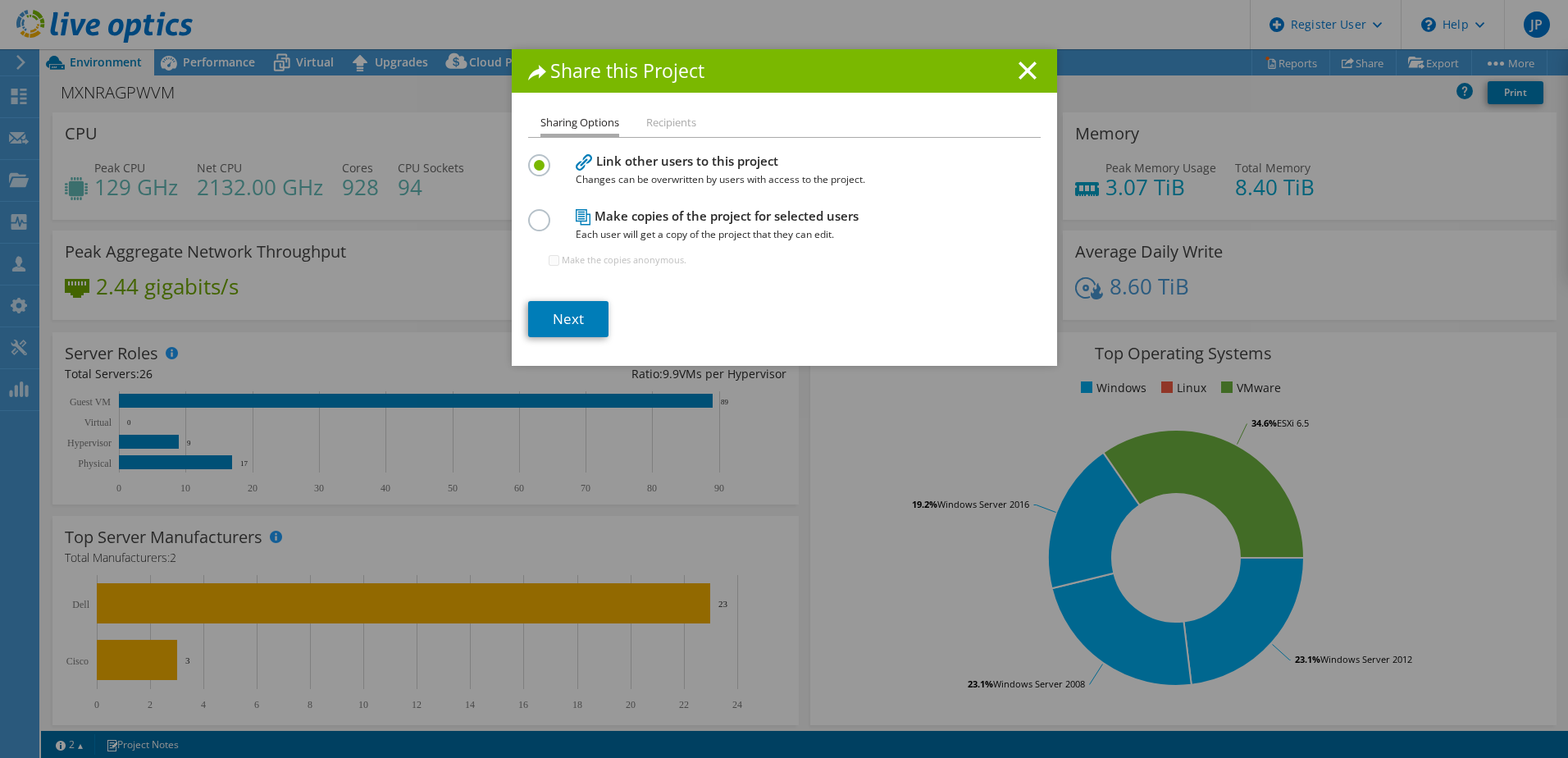
click at [665, 120] on li "Recipients" at bounding box center [671, 124] width 50 height 21
click at [565, 310] on link "Next" at bounding box center [568, 319] width 80 height 36
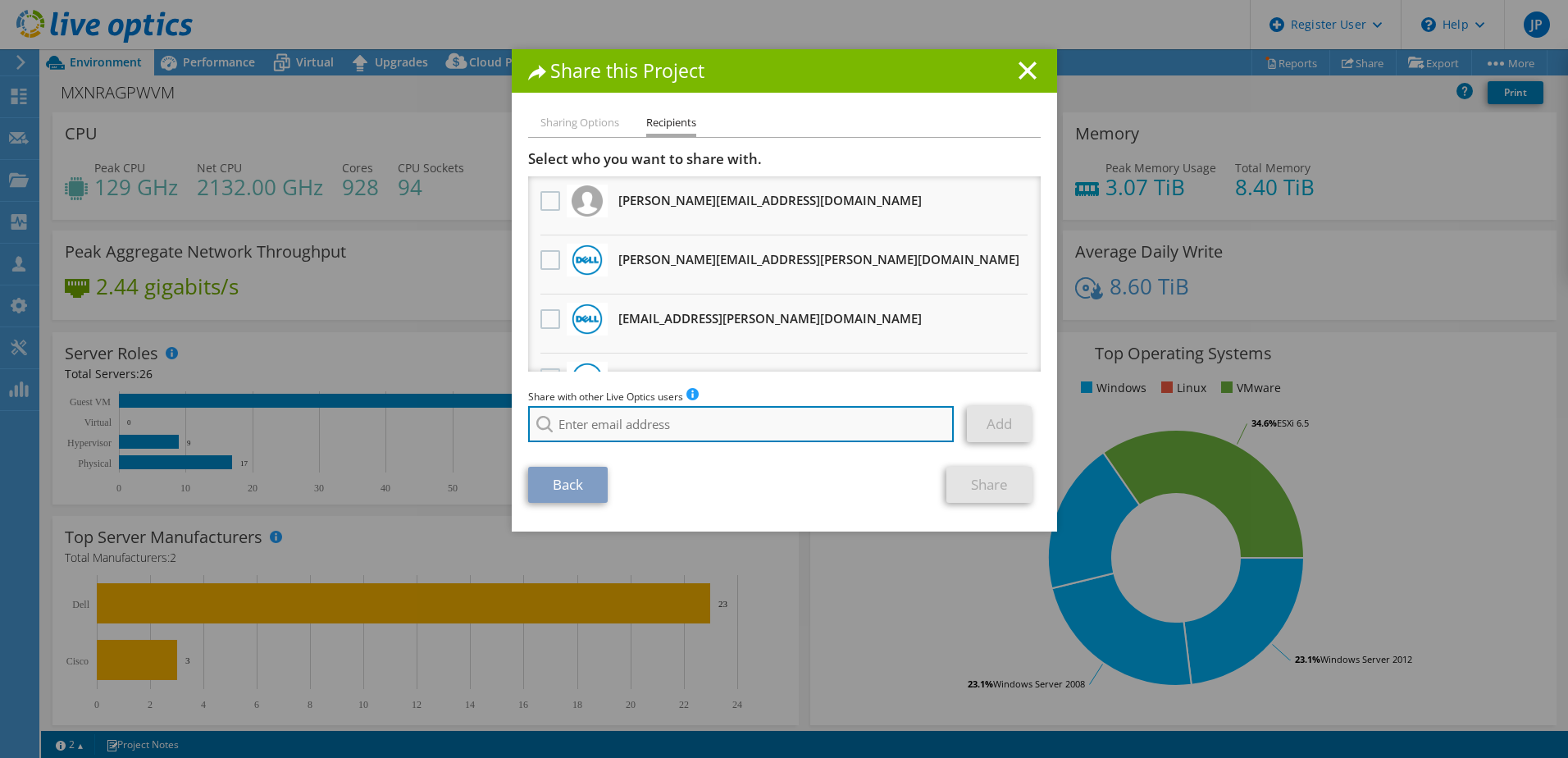
click at [669, 427] on input "search" at bounding box center [741, 424] width 426 height 36
paste input "Victor.HernandezCruz@Dell.com"
click at [804, 434] on input "Victor.HernandezCruz@Dell.com" at bounding box center [741, 424] width 426 height 36
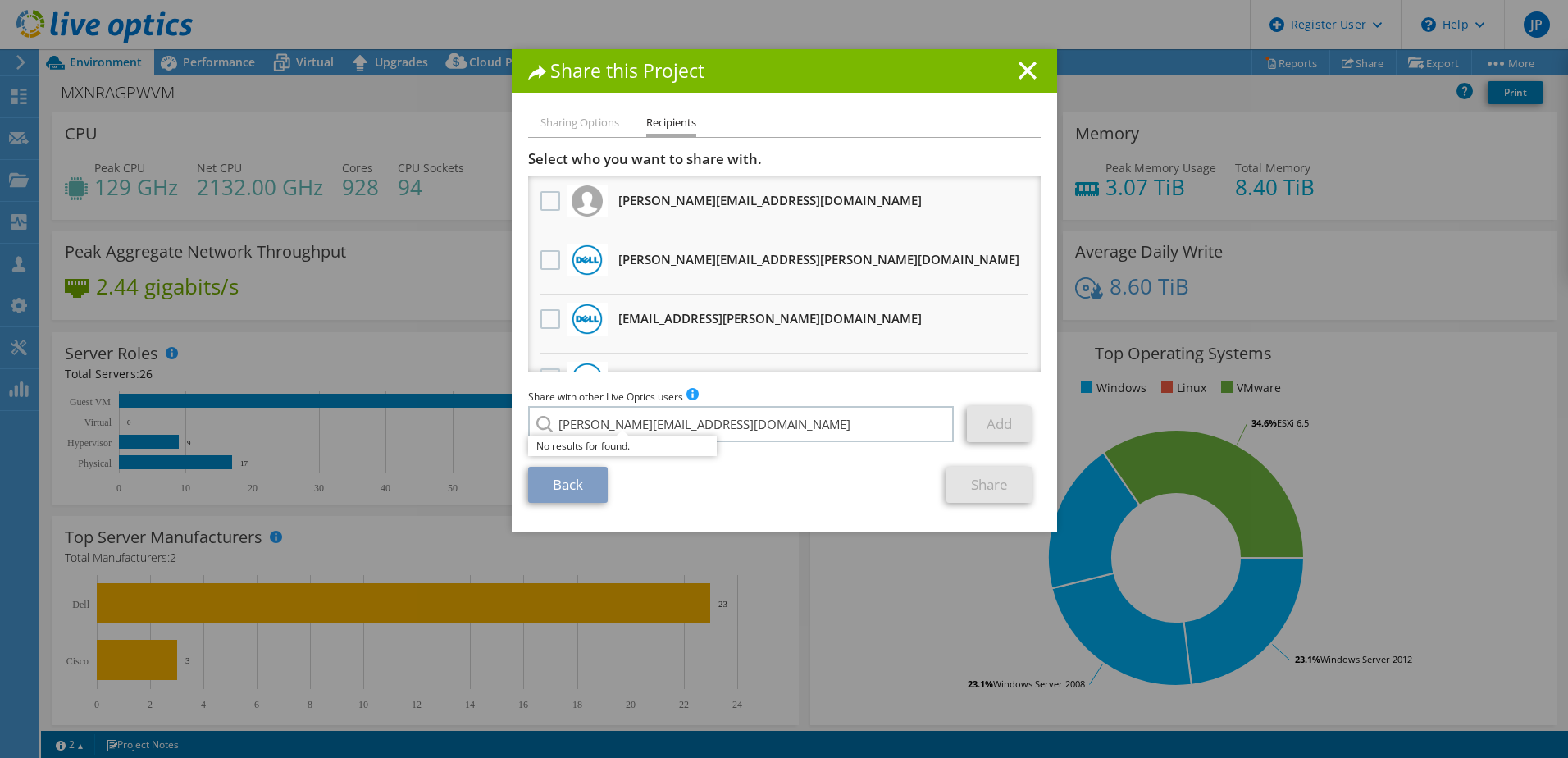
click at [793, 501] on div "Back Share" at bounding box center [784, 485] width 513 height 36
click at [586, 420] on input "Victor.HernandezCruz@Dell.com" at bounding box center [741, 424] width 426 height 36
type input "Victor_HernandezCruz@Dell.com"
click at [1021, 74] on icon at bounding box center [1027, 70] width 18 height 18
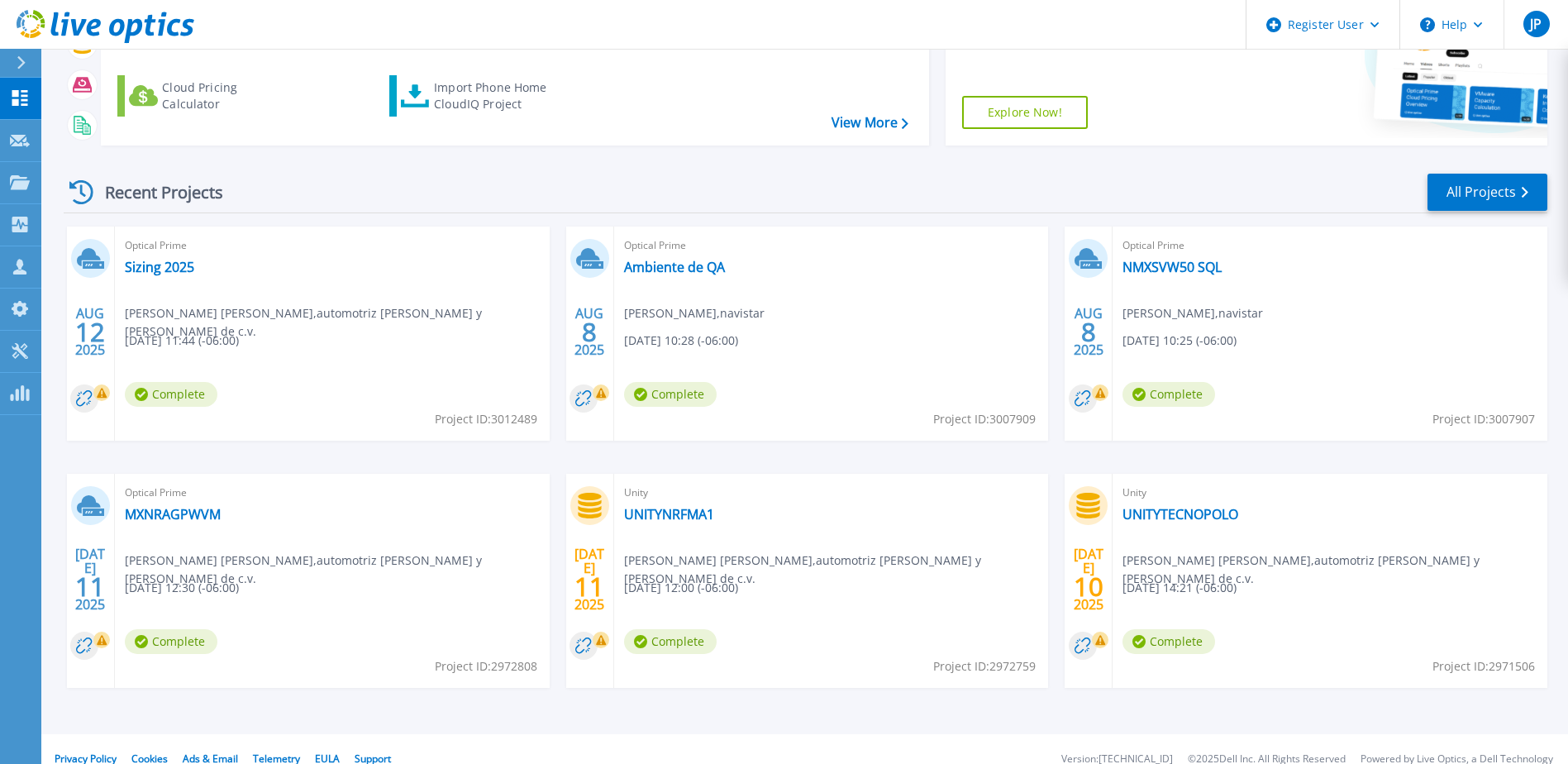
scroll to position [222, 0]
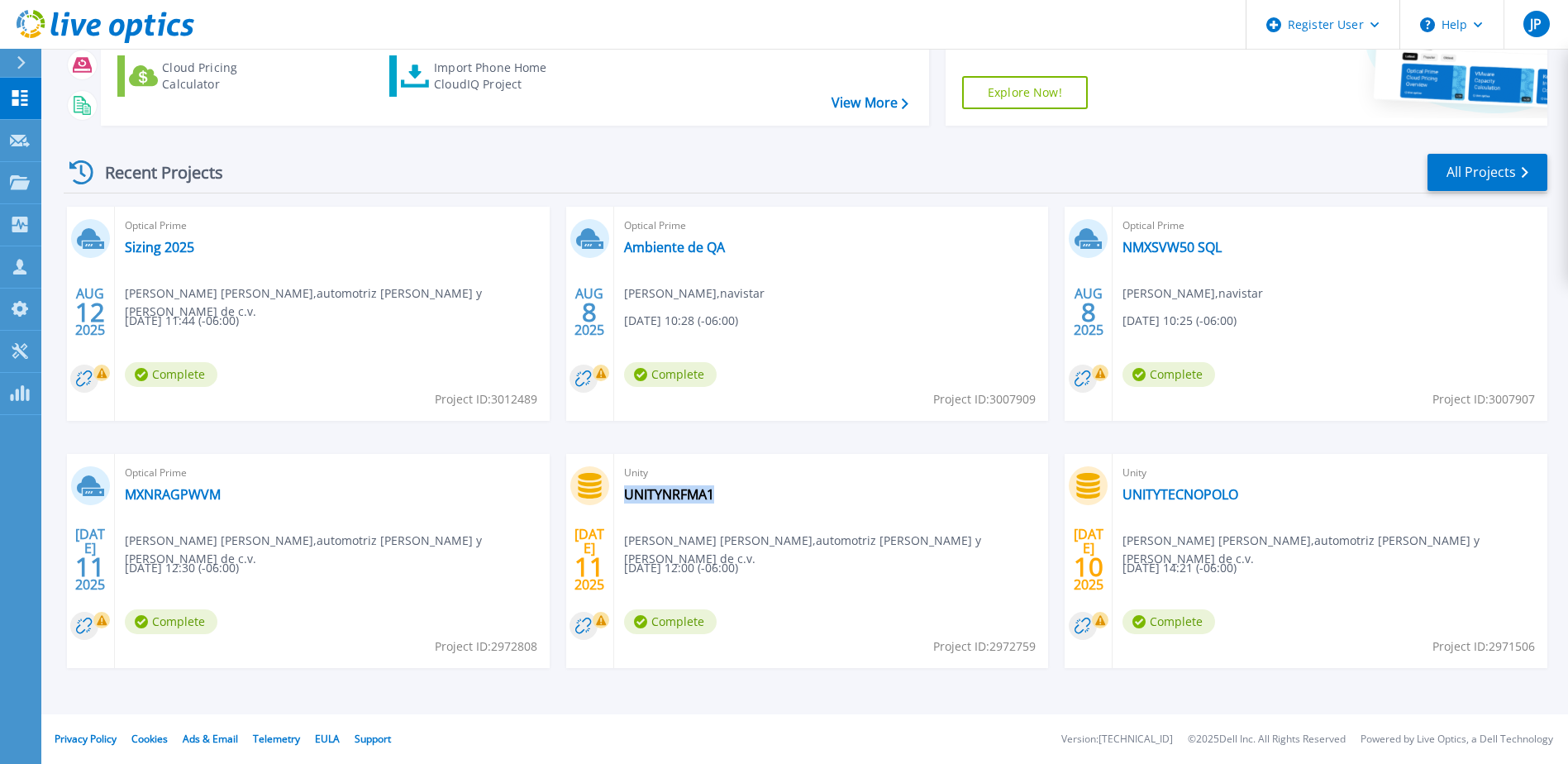
click at [726, 501] on div "Unity UNITYNRFMA1 [PERSON_NAME] [PERSON_NAME] , automotriz [PERSON_NAME] y [PER…" at bounding box center [832, 562] width 435 height 215
click at [675, 492] on link "UNITYNRFMA1" at bounding box center [669, 495] width 90 height 17
